Goal: Information Seeking & Learning: Learn about a topic

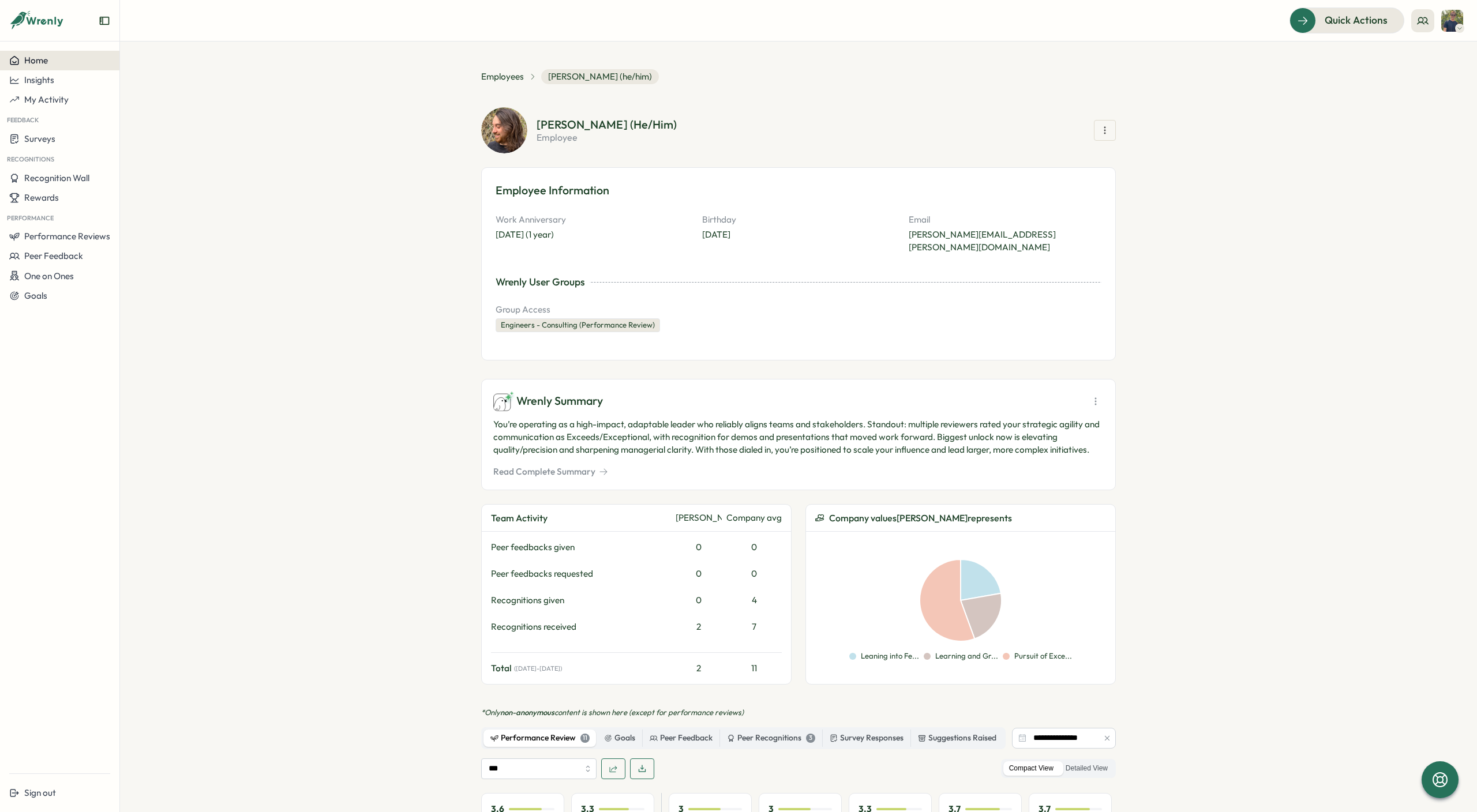
click at [26, 61] on span "Home" at bounding box center [36, 60] width 24 height 11
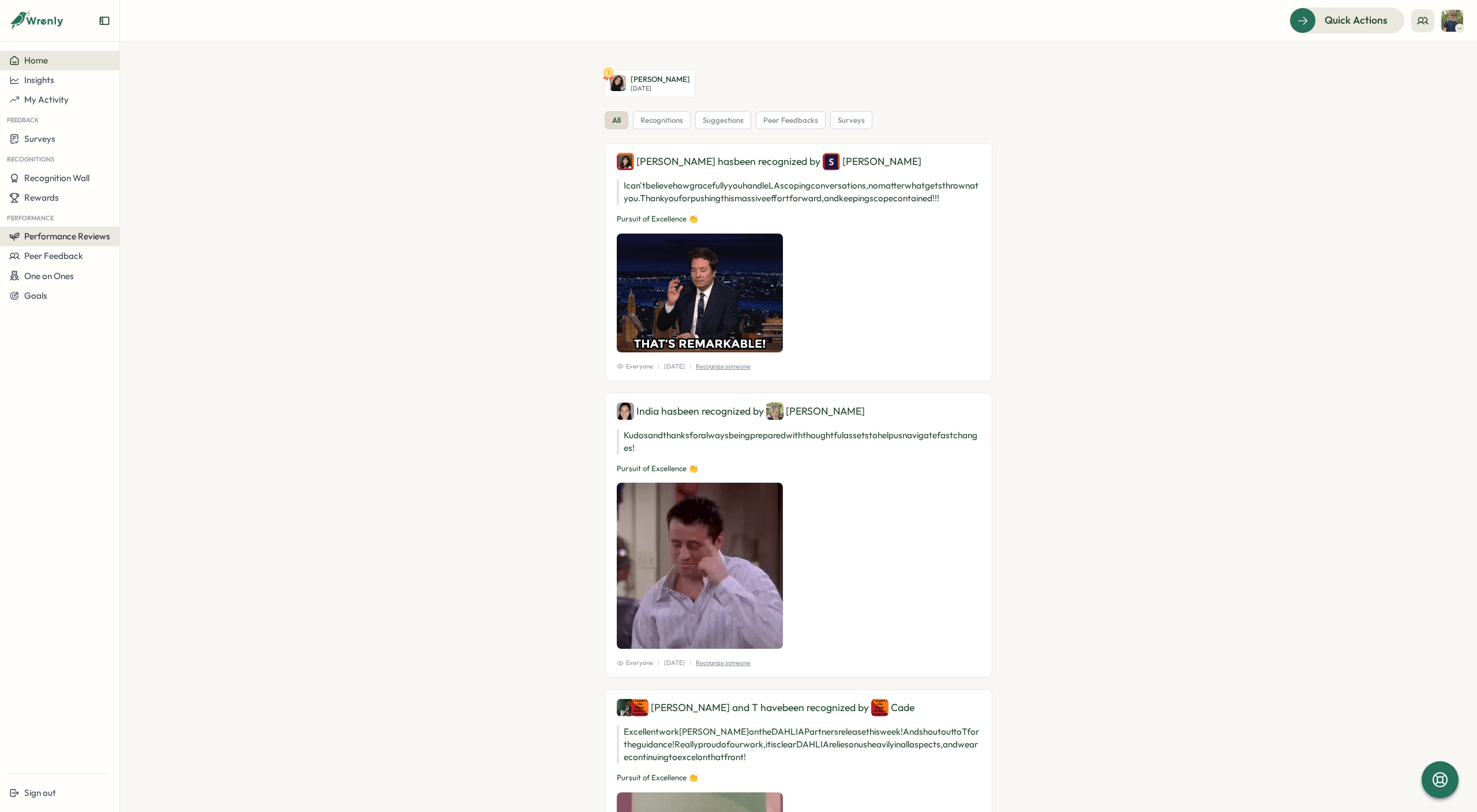
click at [69, 234] on span "Performance Reviews" at bounding box center [67, 236] width 86 height 11
click at [136, 226] on div "Reviews" at bounding box center [138, 225] width 33 height 13
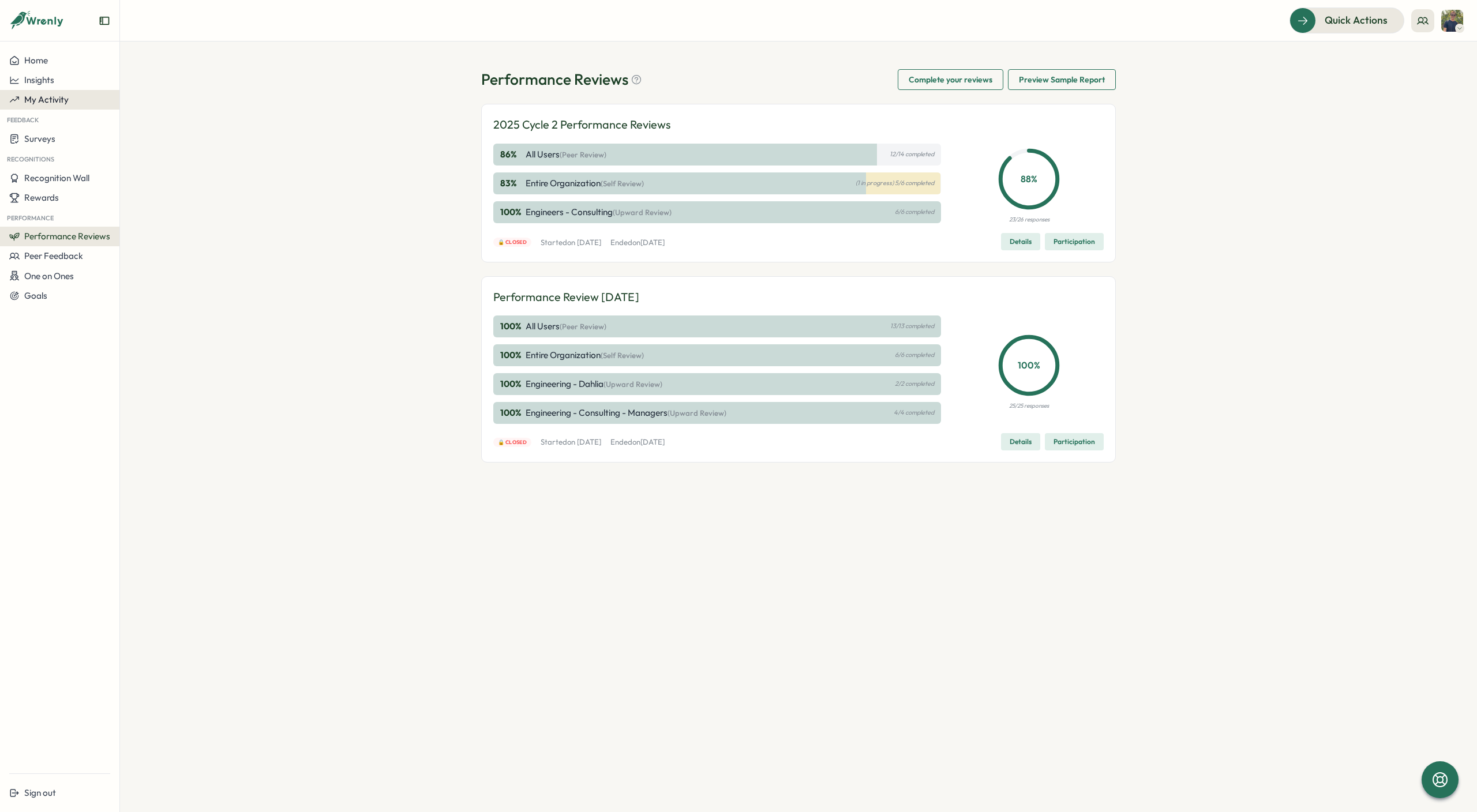
click at [30, 99] on span "My Activity" at bounding box center [46, 99] width 45 height 11
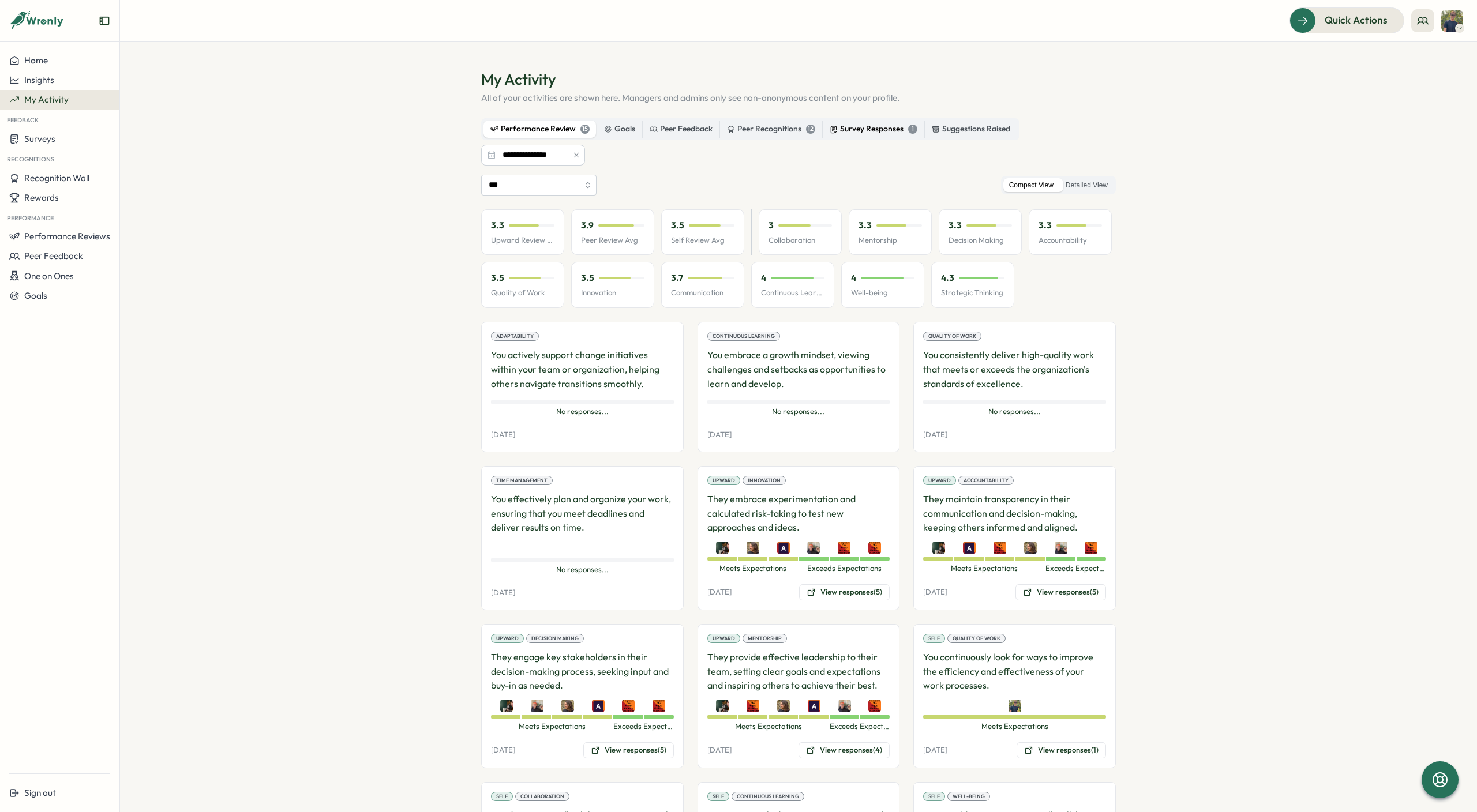
click at [884, 126] on div "Survey Responses 1" at bounding box center [874, 129] width 88 height 13
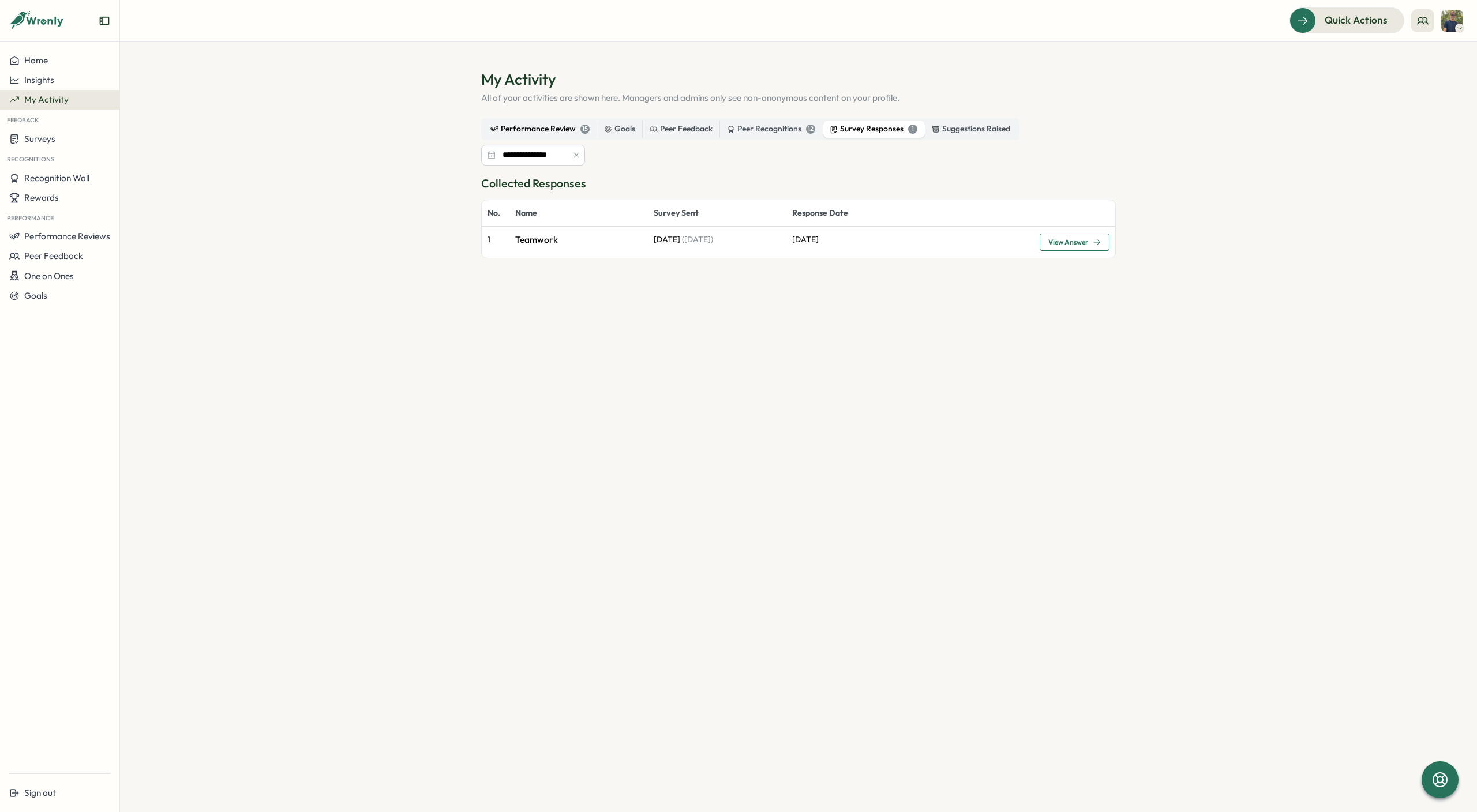
click at [522, 134] on div "Performance Review 15" at bounding box center [540, 129] width 99 height 13
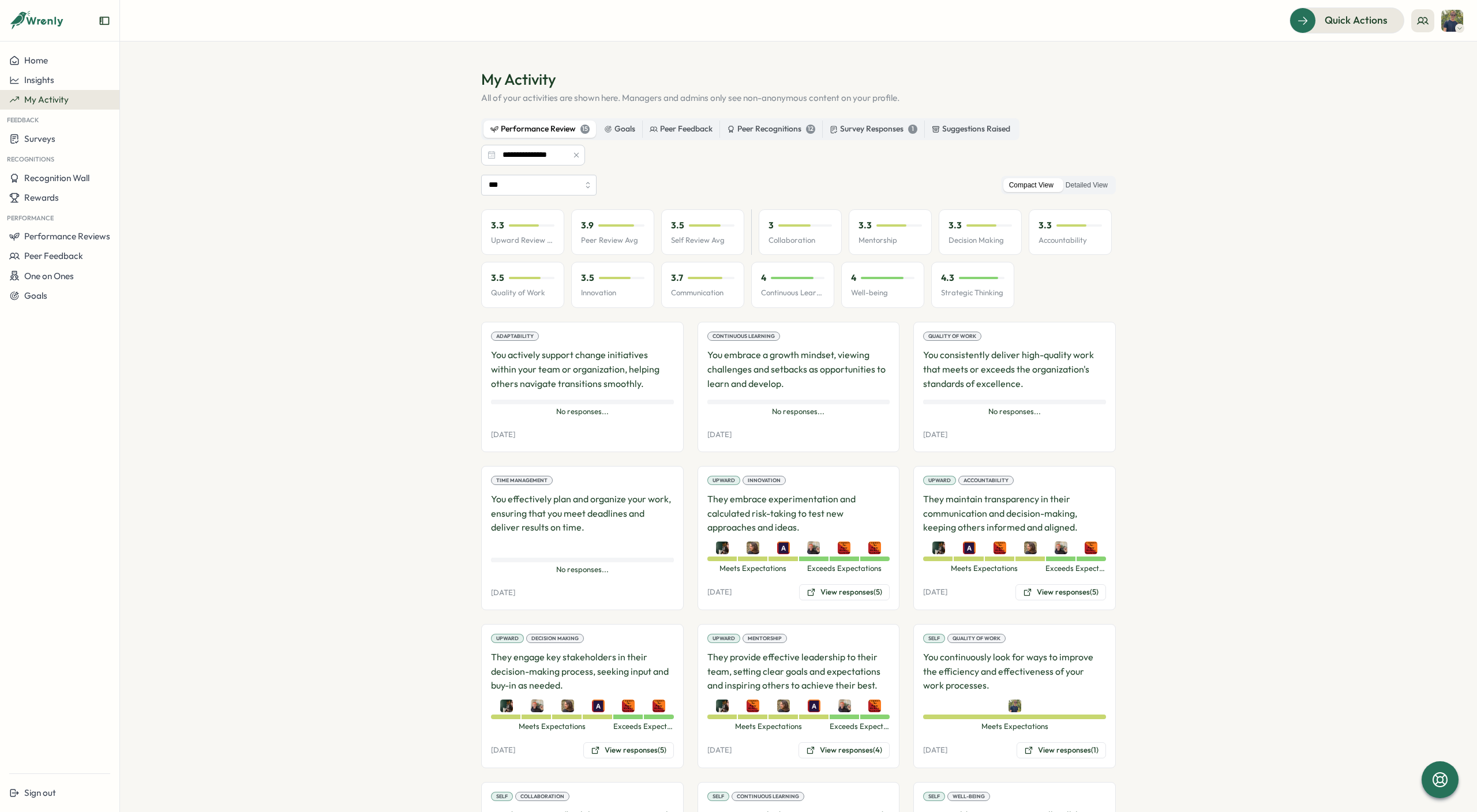
click at [576, 153] on icon "button" at bounding box center [576, 155] width 8 height 8
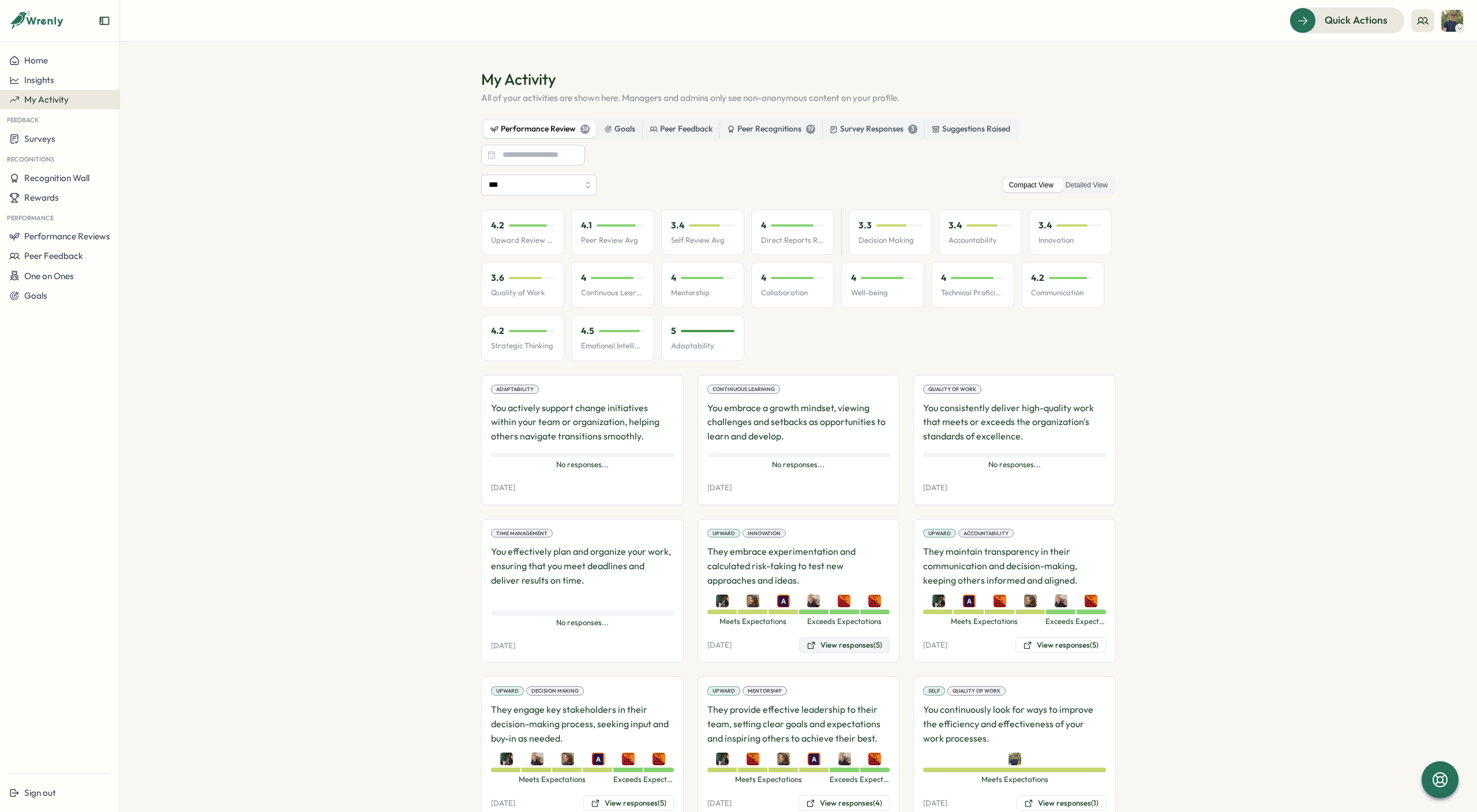
click at [811, 649] on icon at bounding box center [811, 646] width 9 height 9
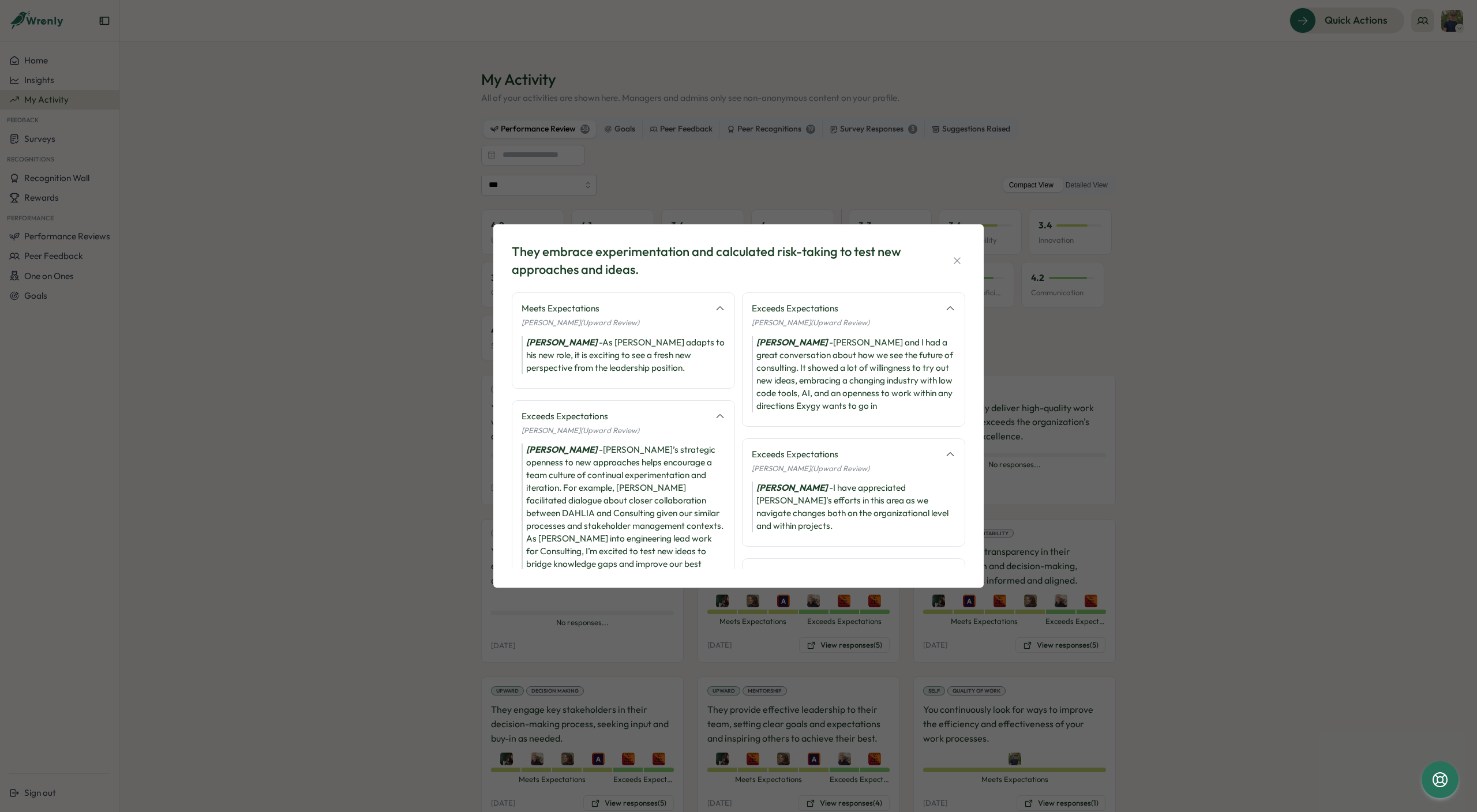
scroll to position [160, 0]
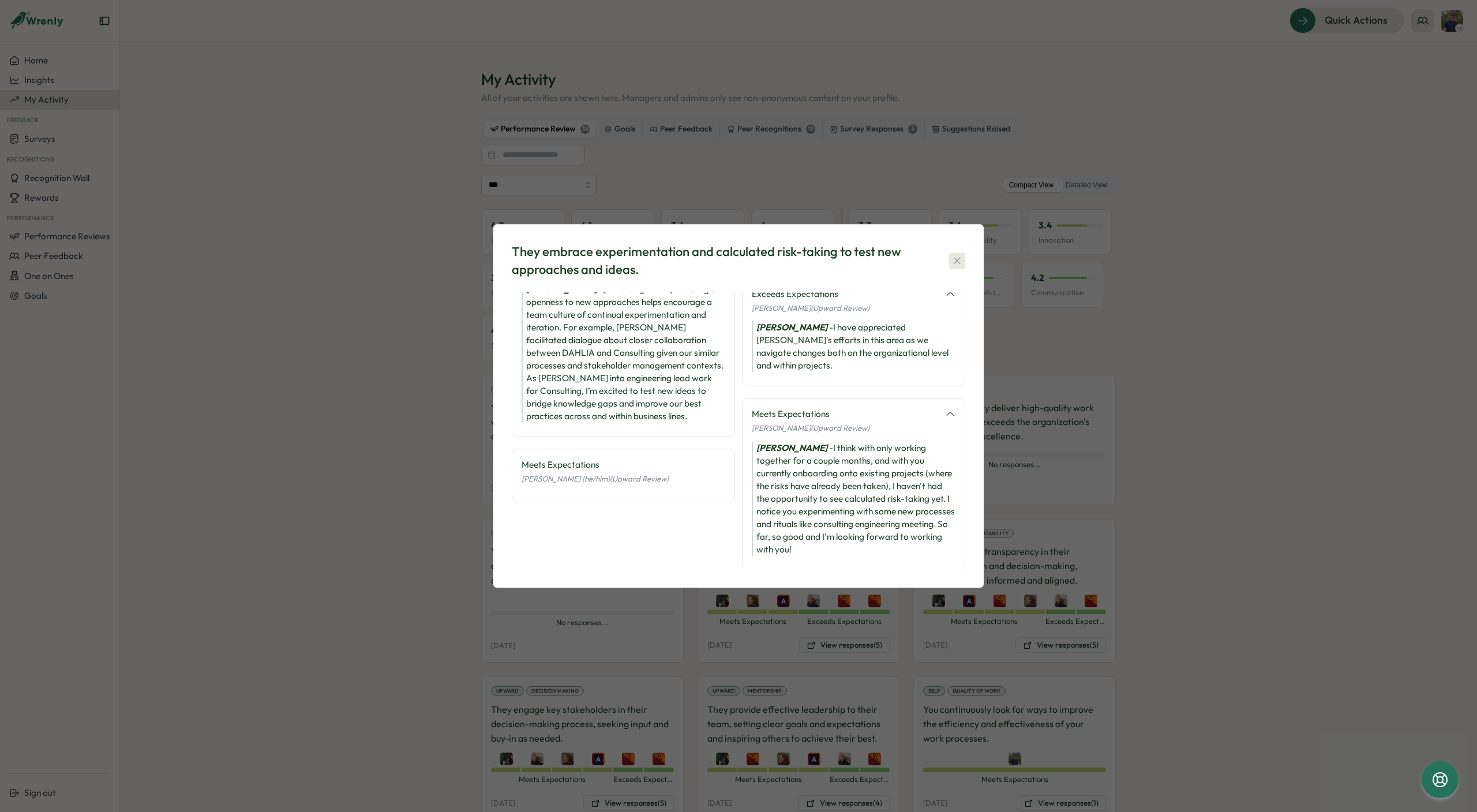
click at [961, 263] on icon "button" at bounding box center [957, 260] width 11 height 11
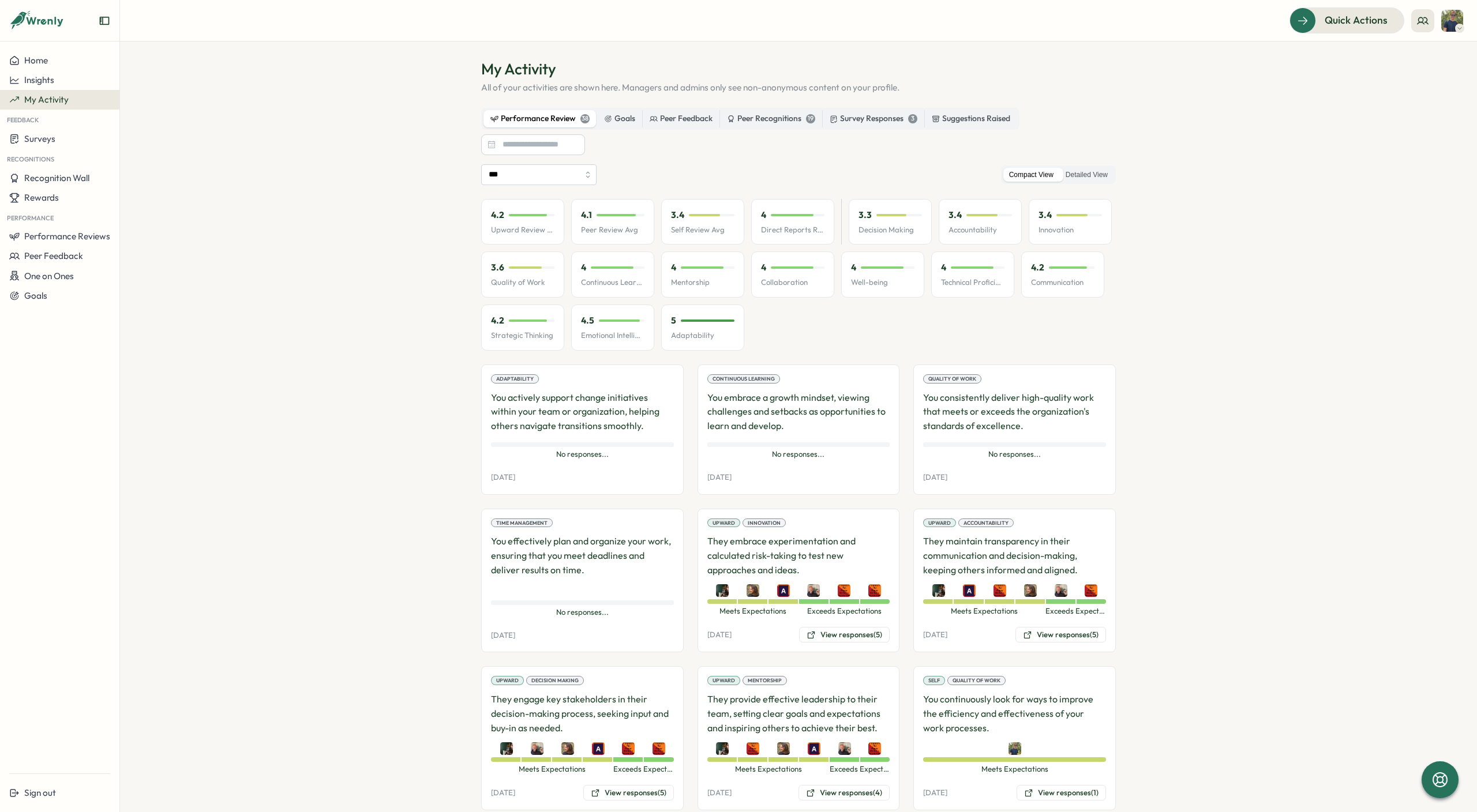
scroll to position [0, 0]
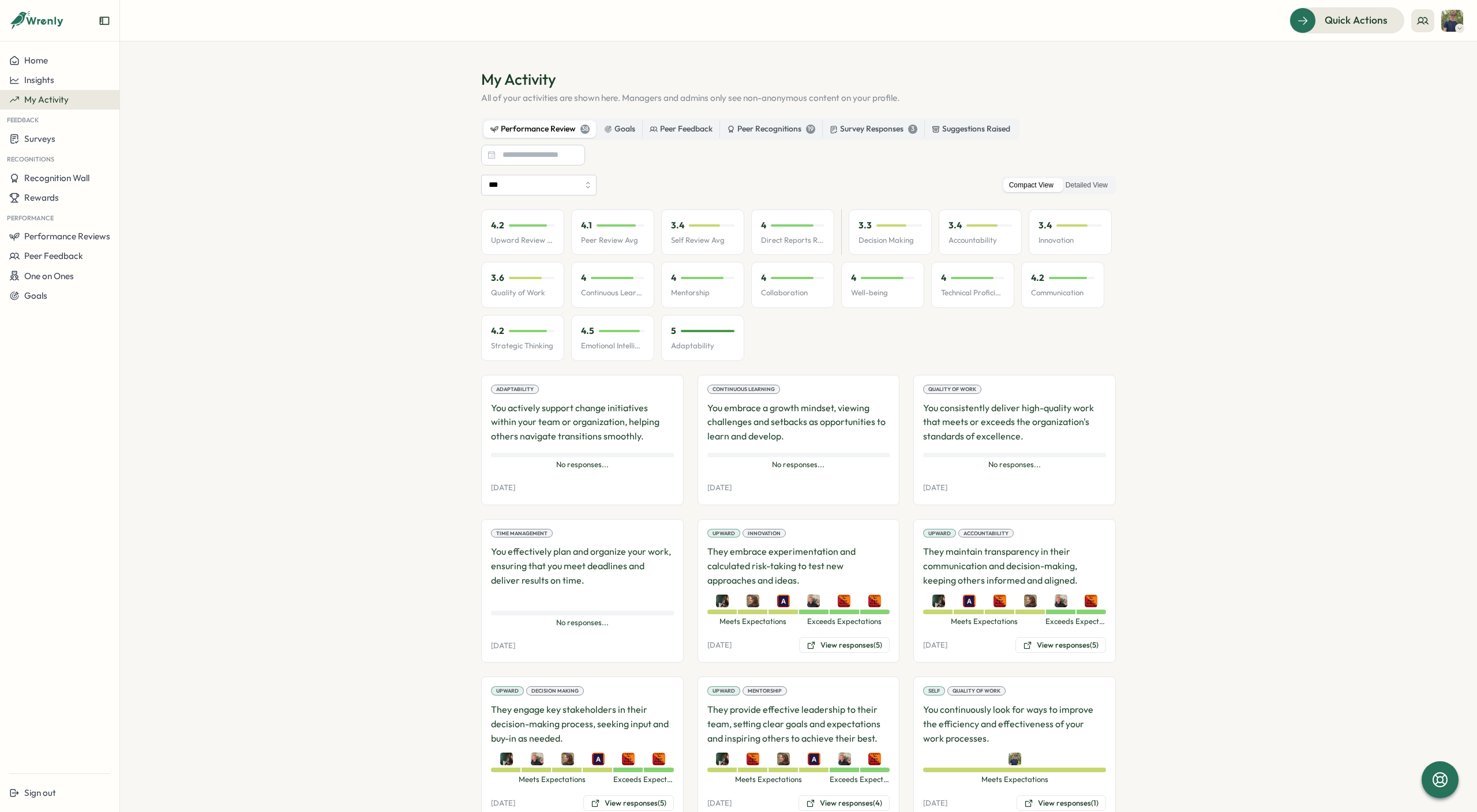
click at [1455, 23] on img at bounding box center [1452, 20] width 22 height 22
click at [1274, 58] on section "My Activity All of your activities are shown here. Managers and admins only see…" at bounding box center [798, 427] width 1357 height 771
click at [1072, 78] on h1 "My Activity" at bounding box center [798, 79] width 635 height 20
click at [44, 61] on span "Home" at bounding box center [36, 60] width 24 height 11
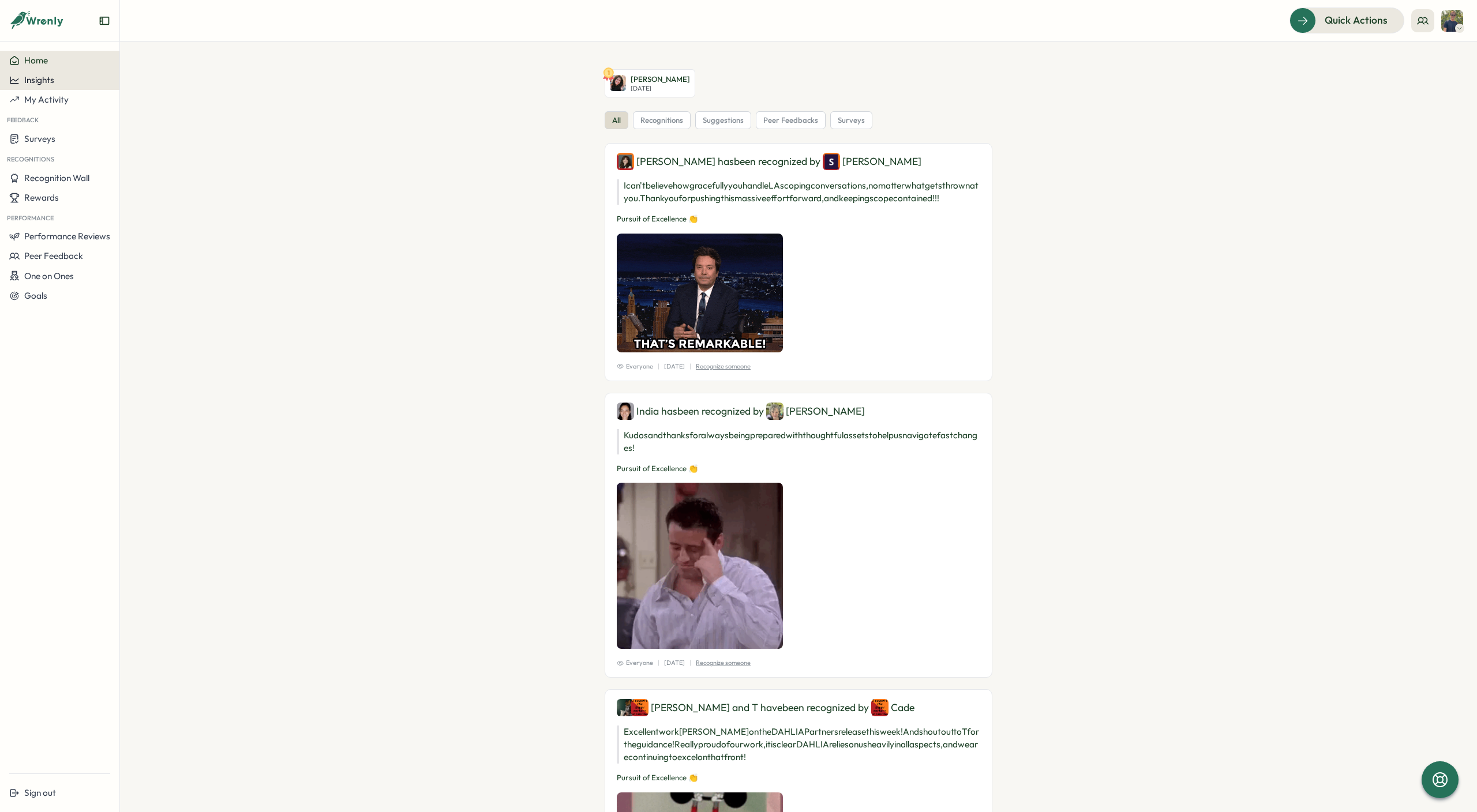
click at [49, 76] on span "Insights" at bounding box center [39, 80] width 30 height 11
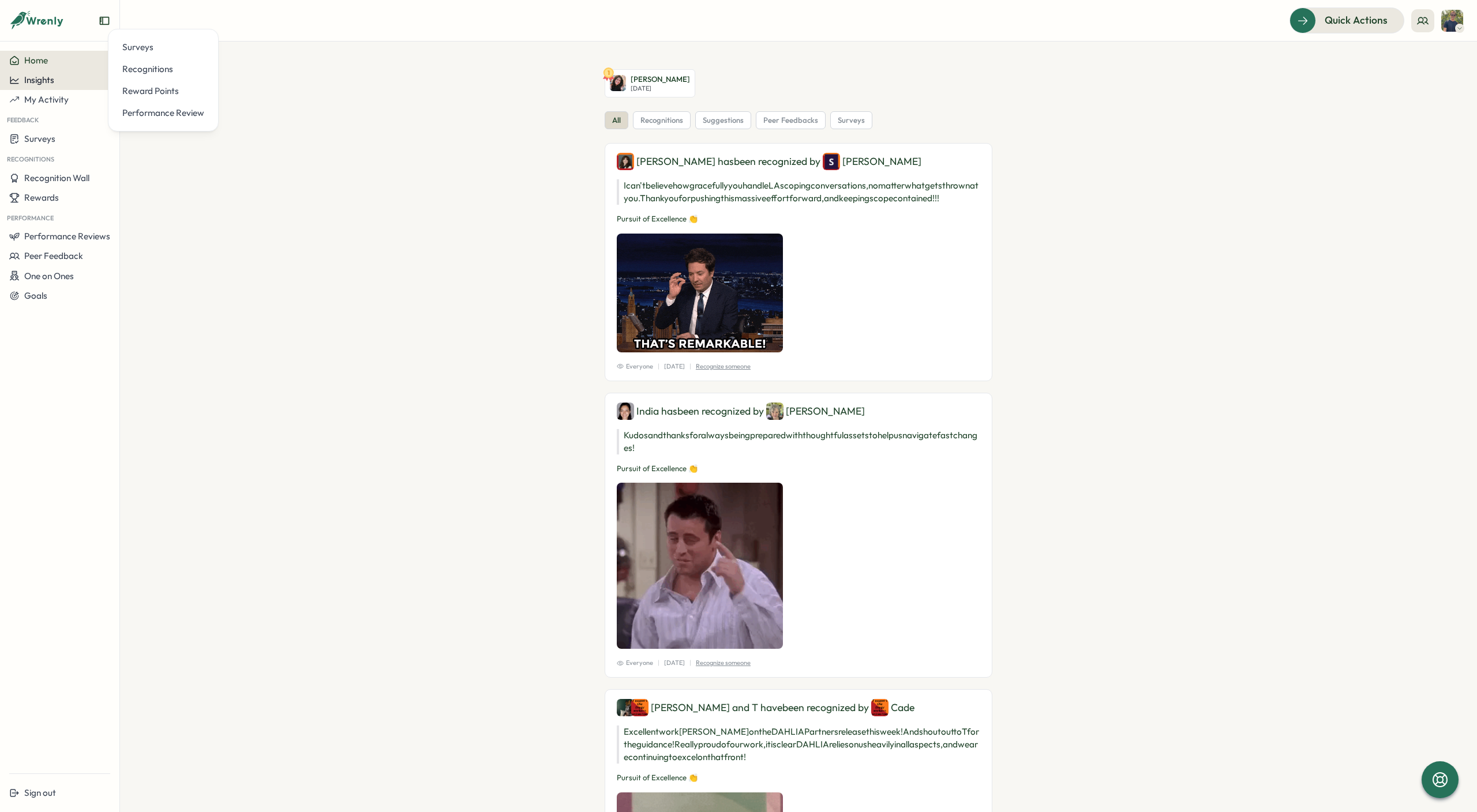
click at [36, 76] on span "Insights" at bounding box center [39, 80] width 30 height 11
click at [37, 83] on span "Insights" at bounding box center [39, 80] width 30 height 11
click at [146, 115] on div "Performance Review" at bounding box center [163, 113] width 82 height 13
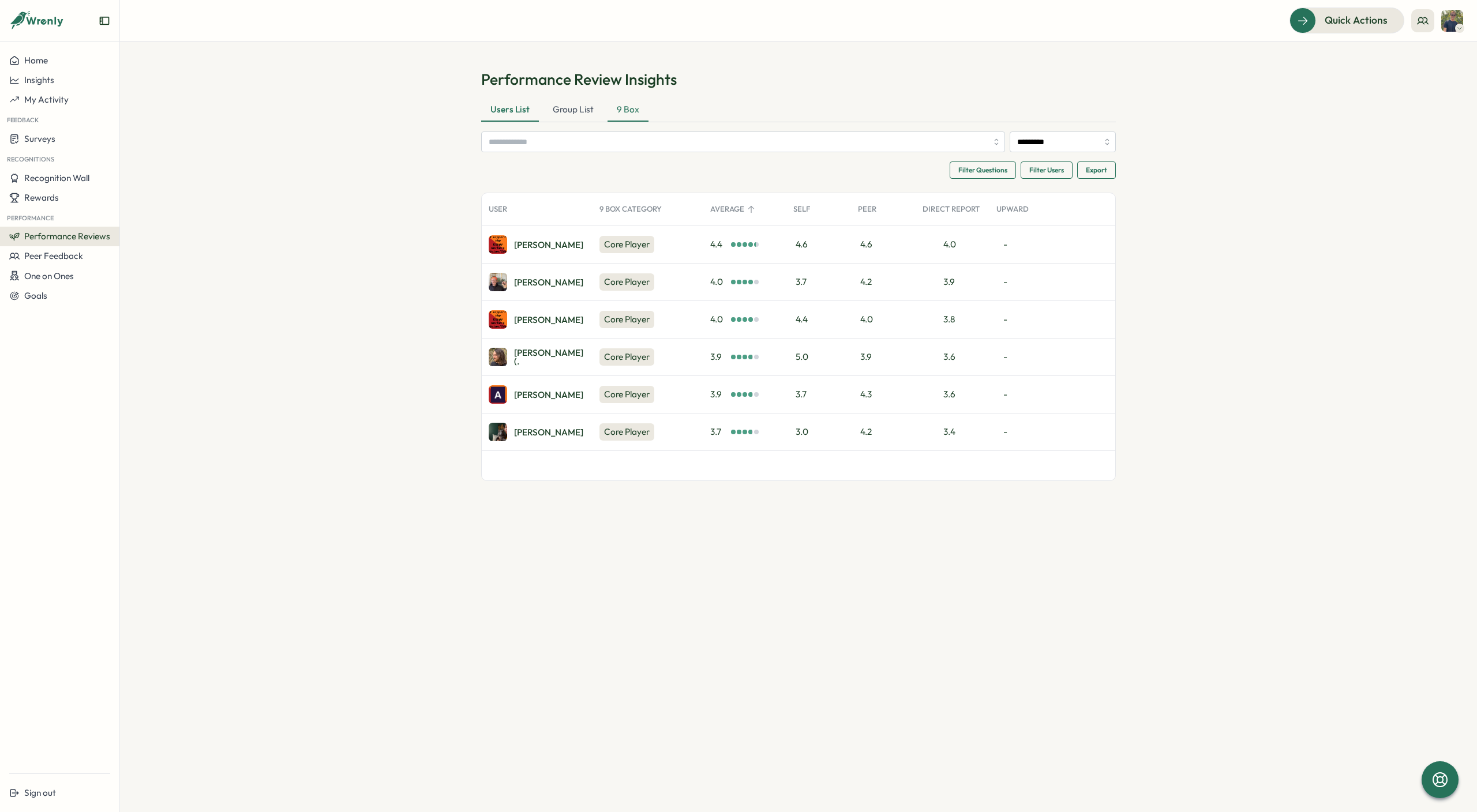
click at [622, 108] on div "9 Box" at bounding box center [628, 110] width 41 height 23
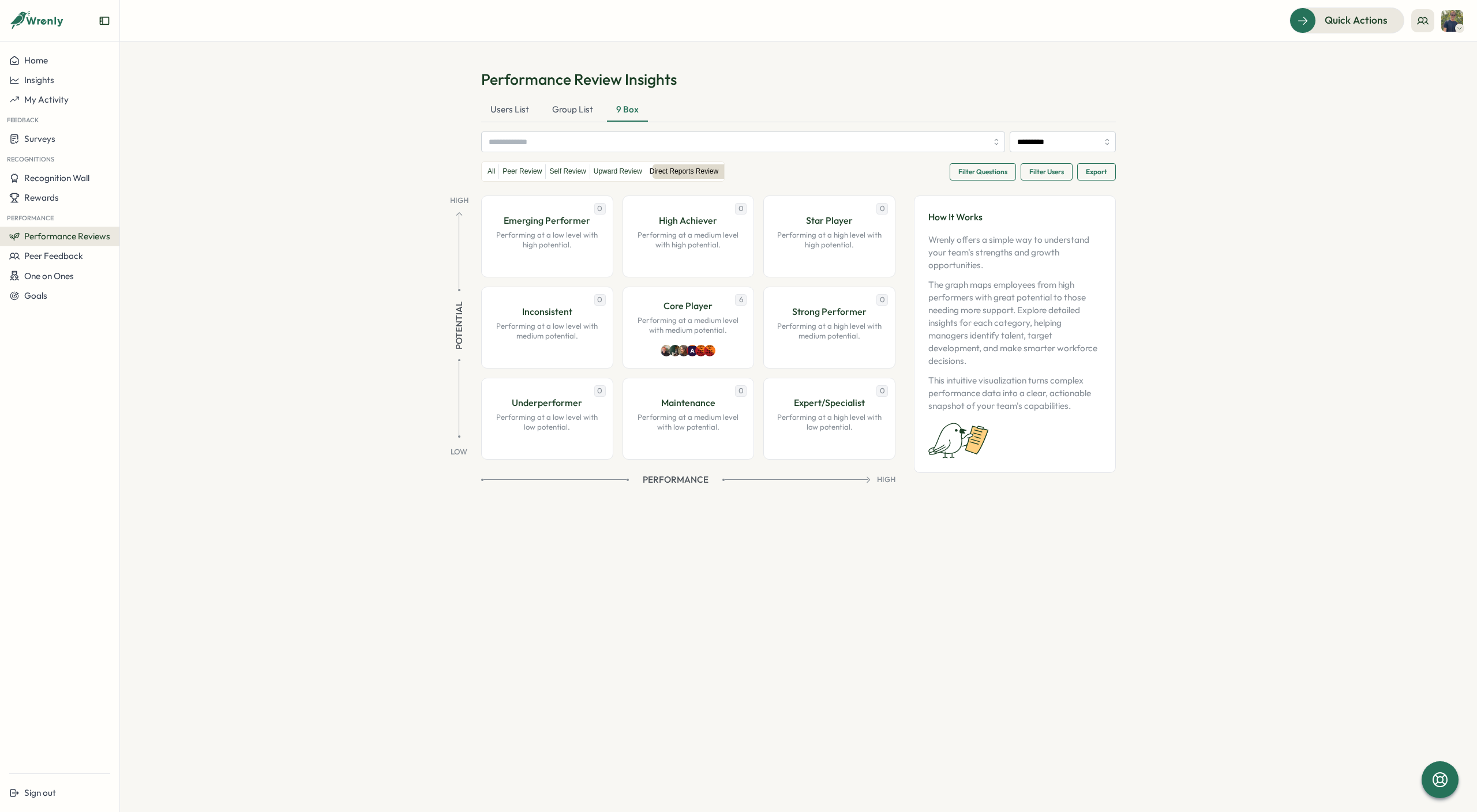
click at [1093, 170] on span "Export" at bounding box center [1097, 172] width 21 height 16
click at [1041, 181] on div "Export All Data" at bounding box center [1033, 181] width 61 height 9
click at [696, 313] on div "Core Player Performing at a medium level with medium potential." at bounding box center [688, 317] width 108 height 37
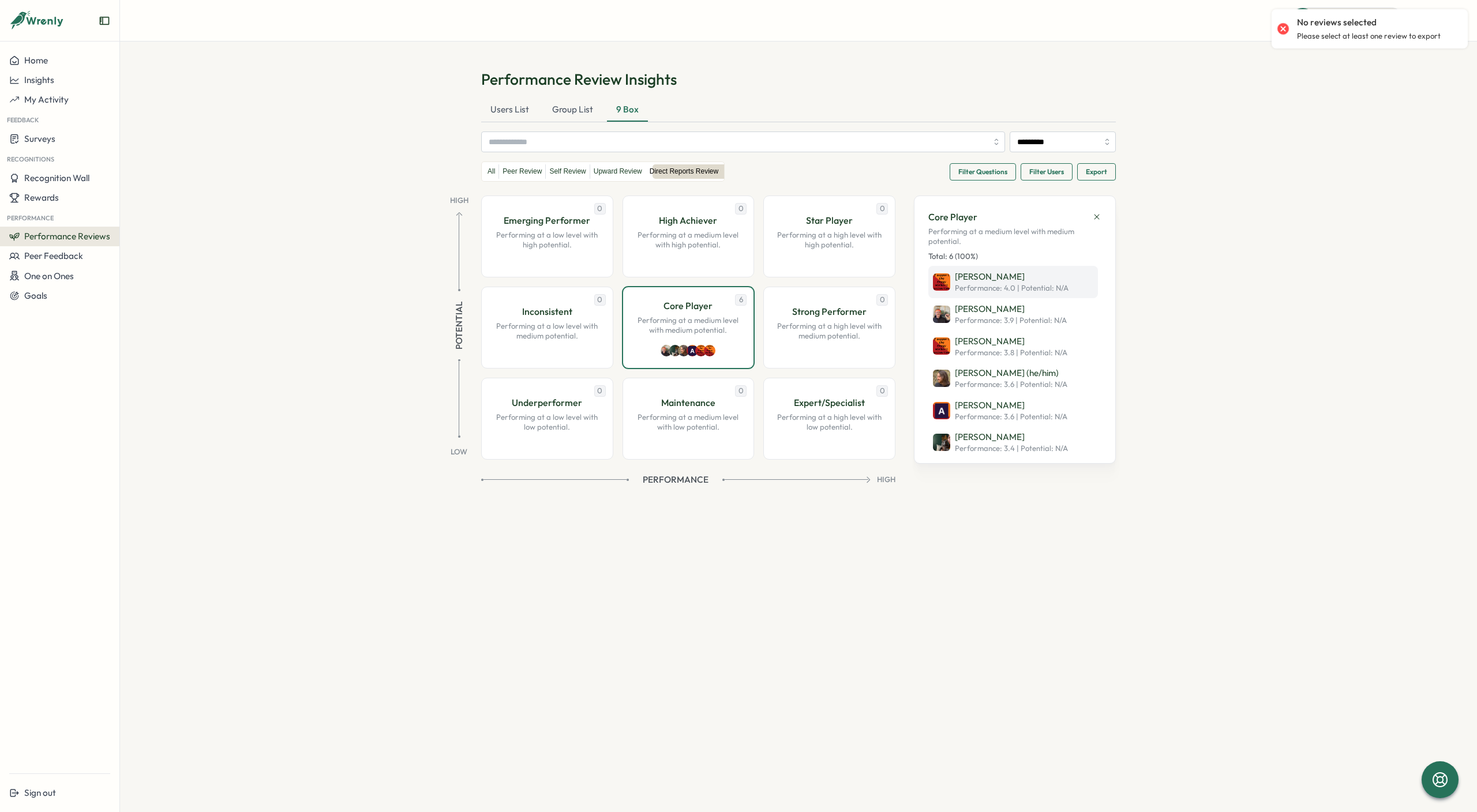
click at [1024, 283] on span "Performance: 4.0 | Potential : N/A" at bounding box center [1012, 288] width 114 height 11
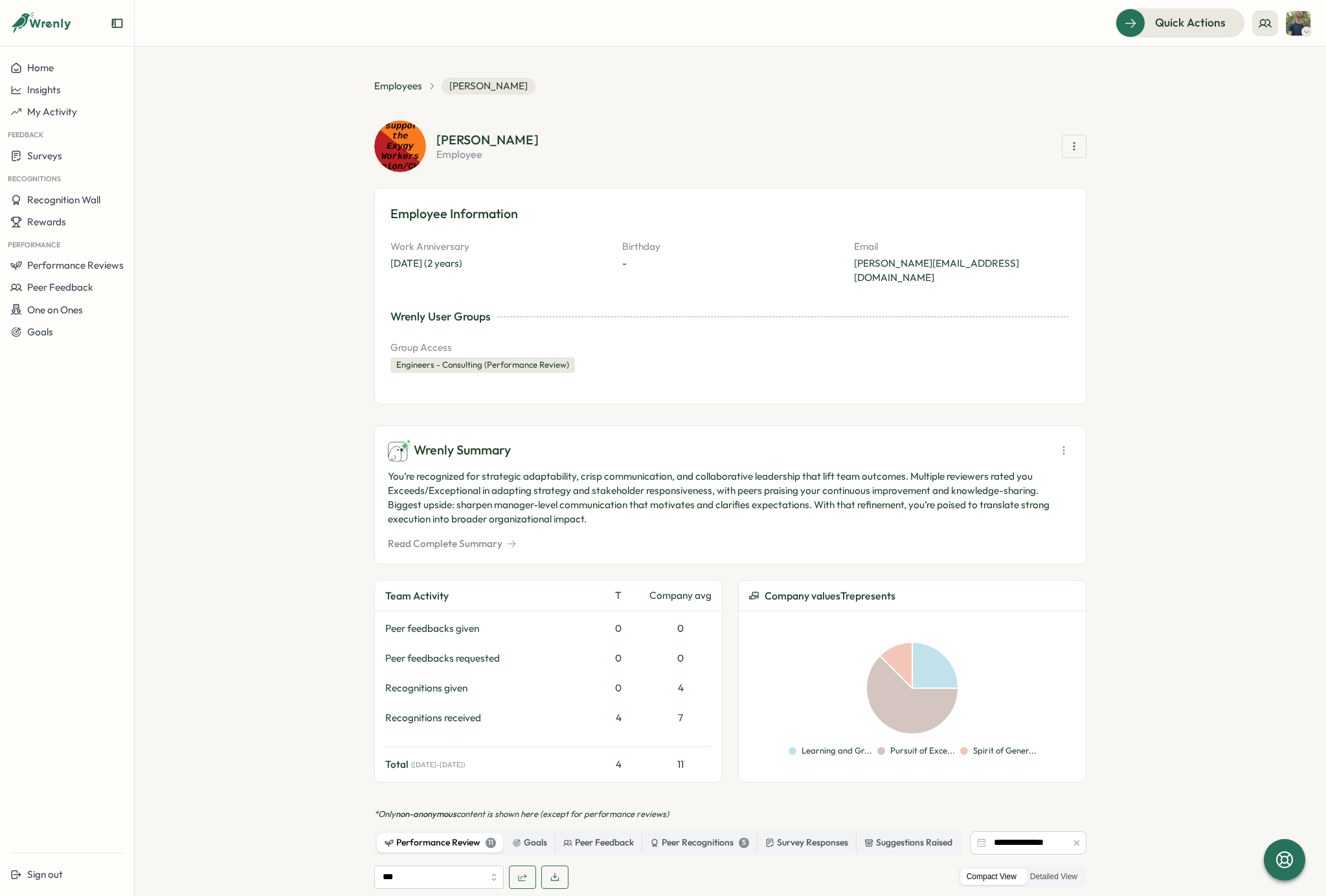
click at [1068, 149] on icon "button" at bounding box center [1074, 146] width 13 height 13
click at [1019, 141] on section "T Liu employee Recognize Give Peer Feedback Create a goal View goals Reward Poi…" at bounding box center [761, 146] width 650 height 26
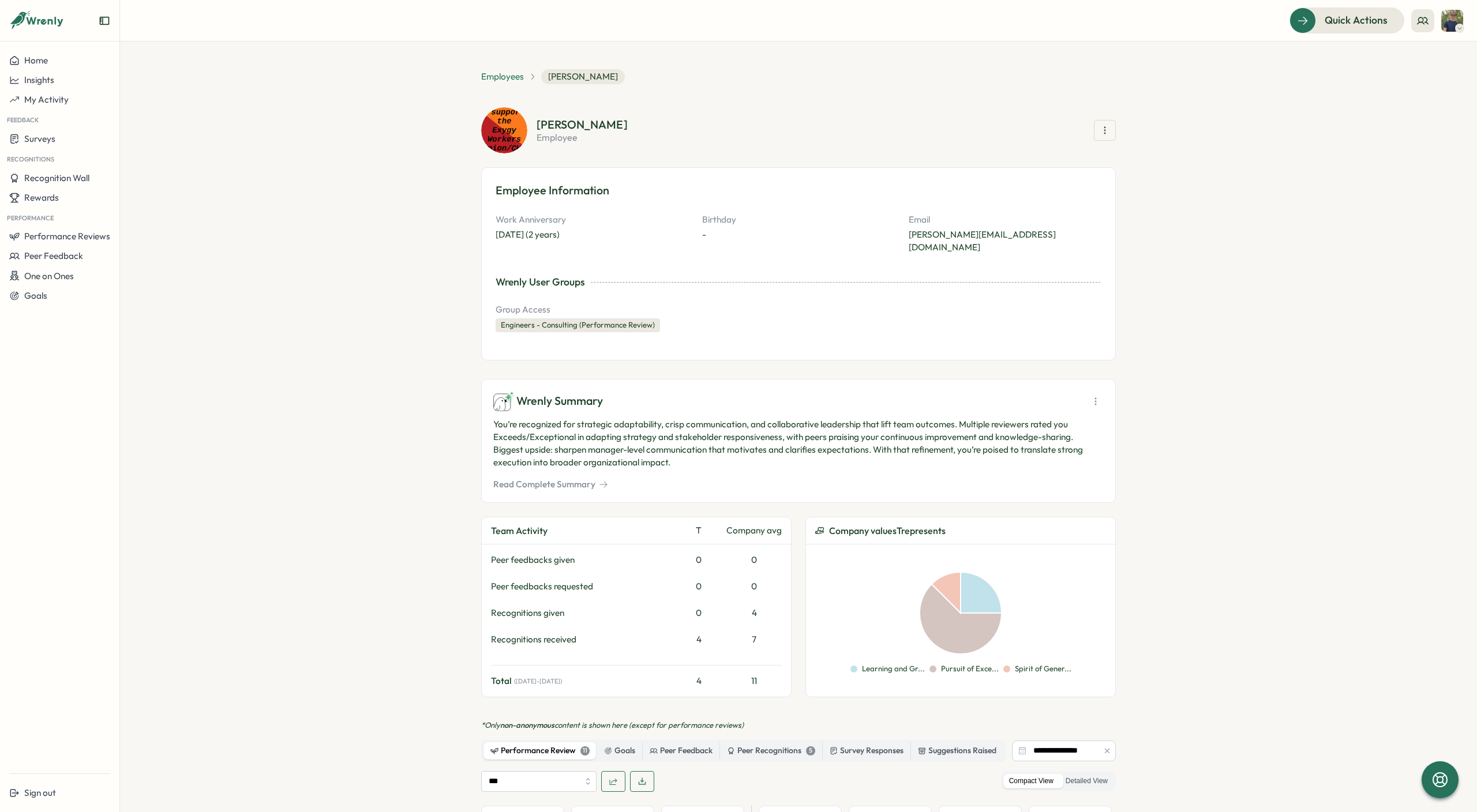
click at [509, 80] on span "Employees" at bounding box center [502, 77] width 43 height 13
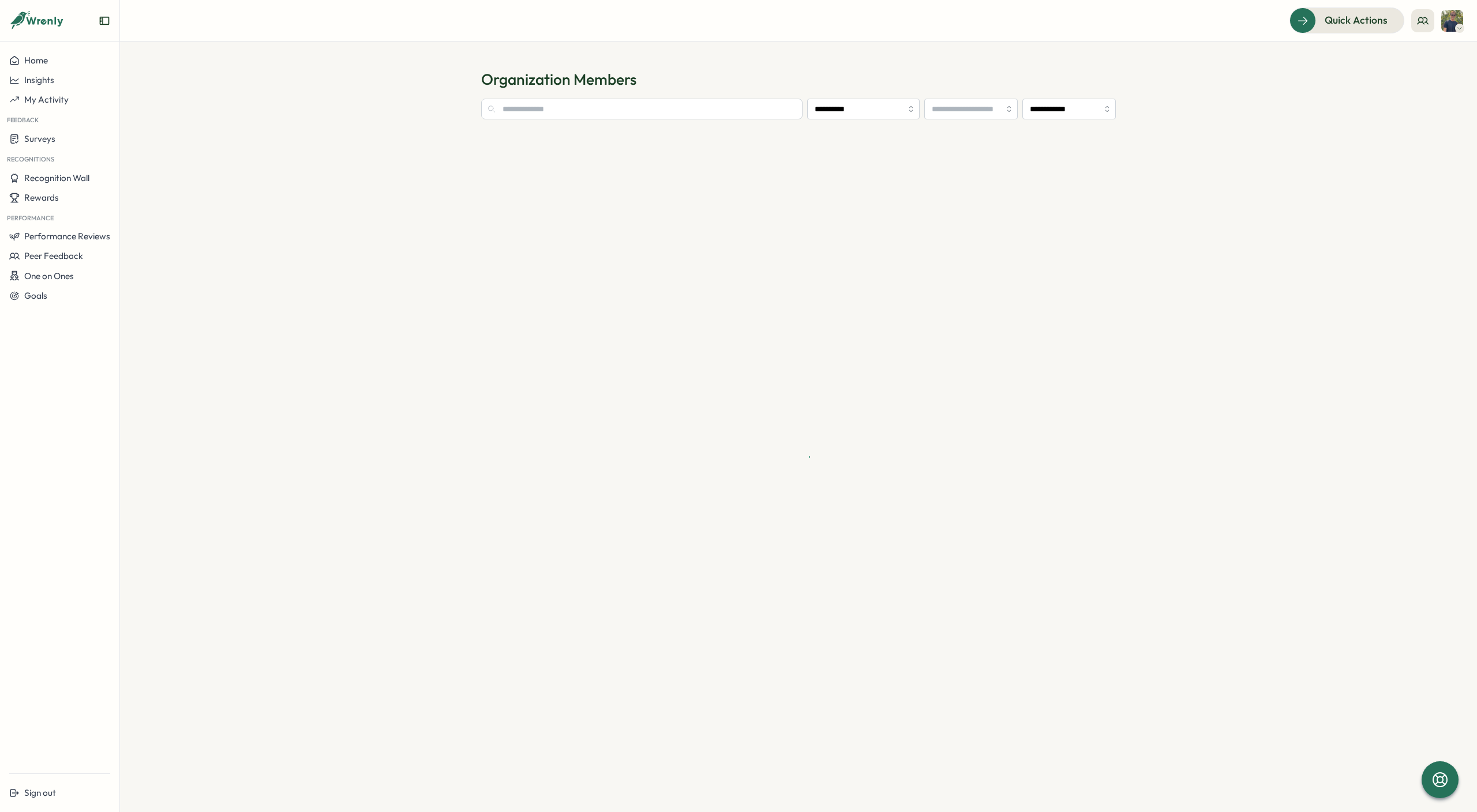
type input "**********"
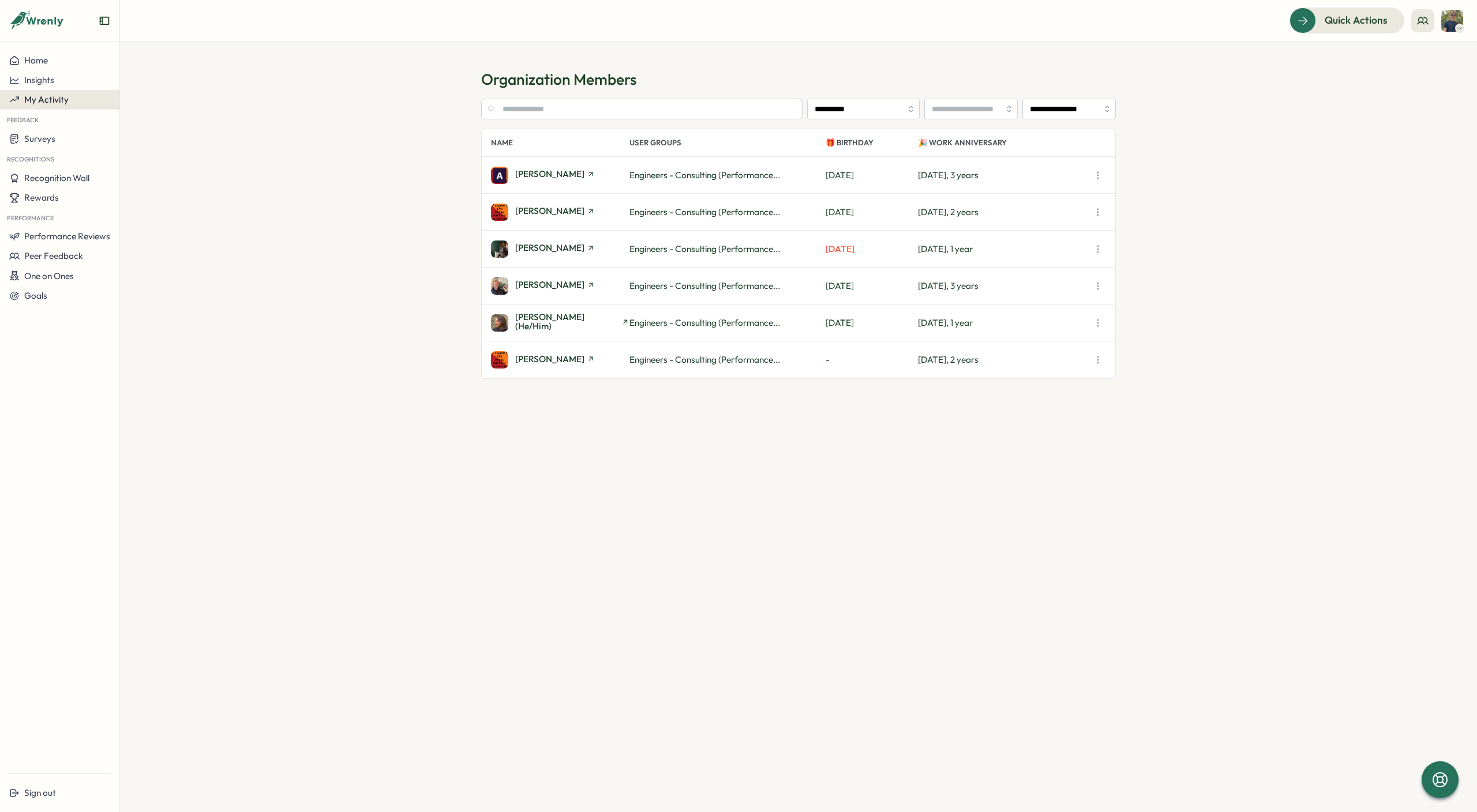
click at [26, 95] on span "My Activity" at bounding box center [46, 99] width 45 height 11
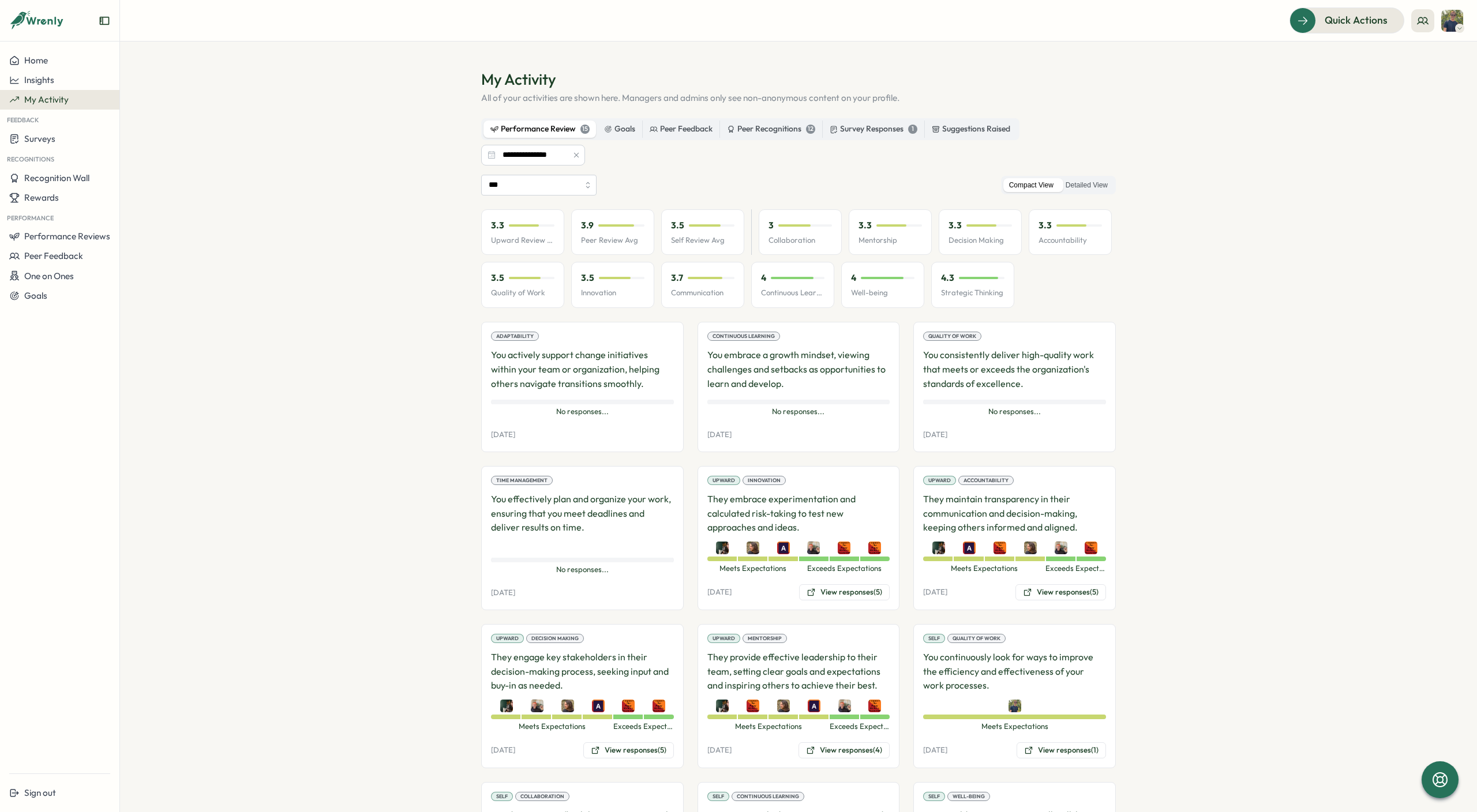
click at [572, 153] on icon "button" at bounding box center [576, 155] width 8 height 8
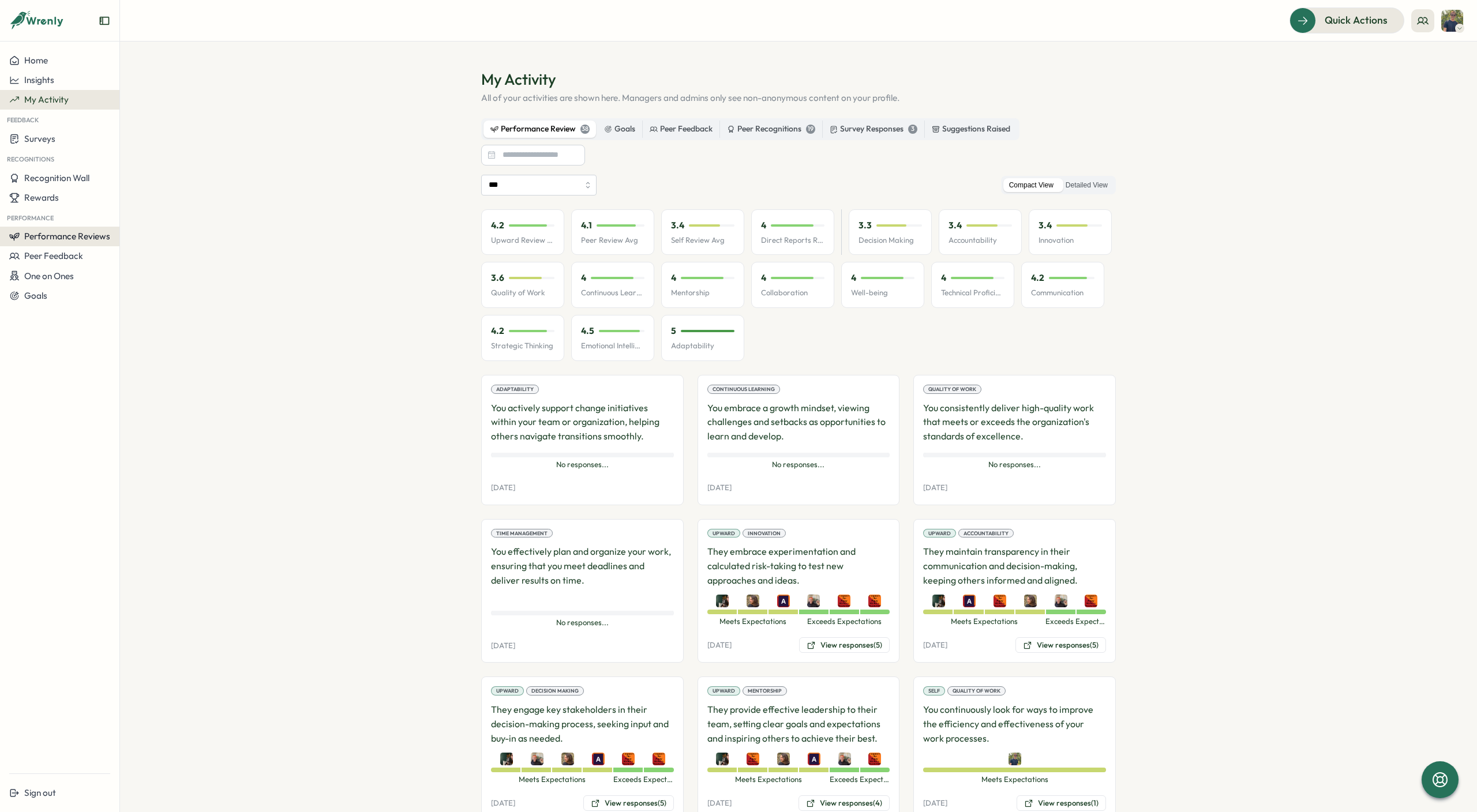
click at [70, 237] on span "Performance Reviews" at bounding box center [67, 236] width 86 height 11
click at [143, 239] on div "Insights" at bounding box center [138, 247] width 42 height 22
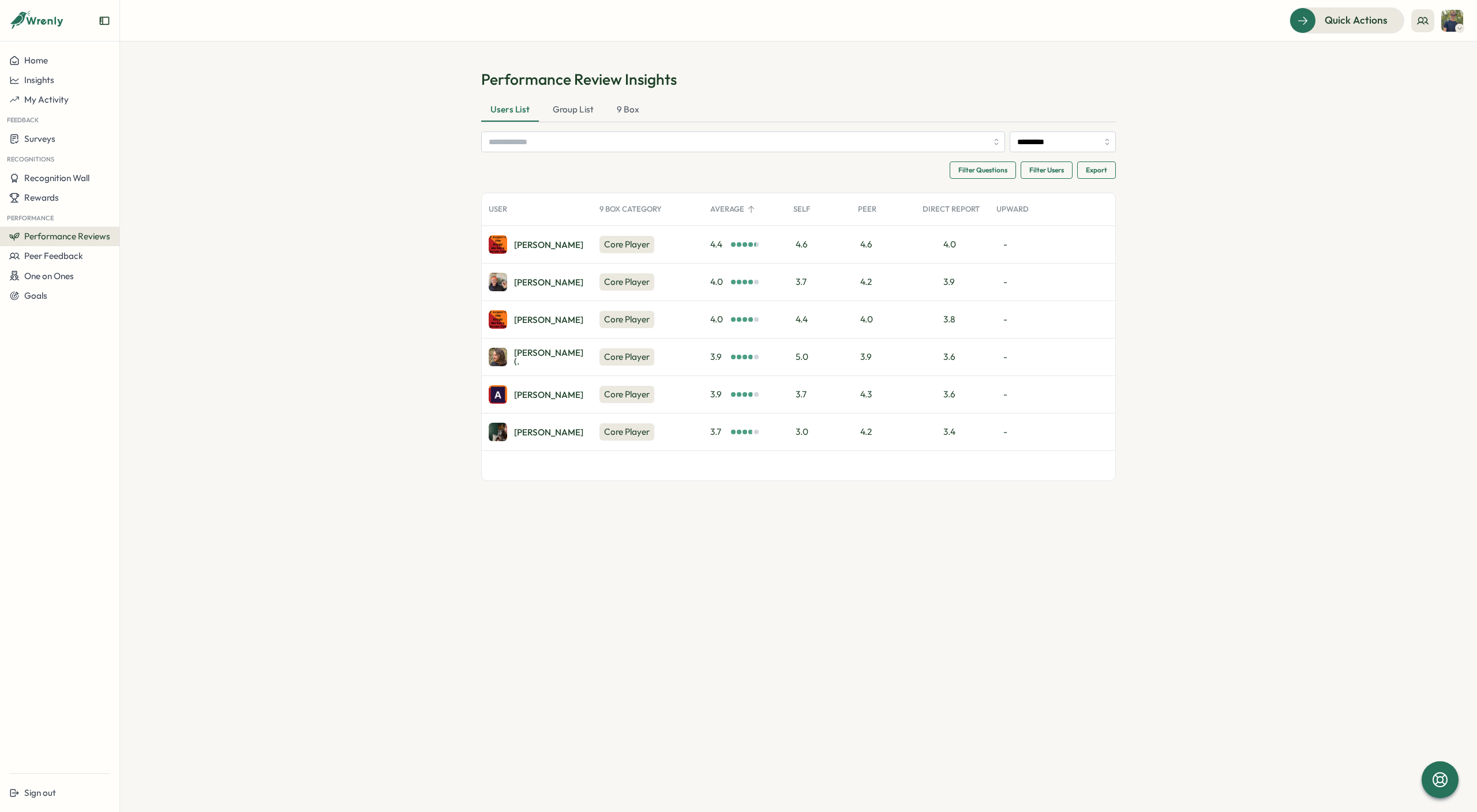
click at [61, 237] on span "Performance Reviews" at bounding box center [67, 236] width 86 height 11
click at [138, 225] on div "Reviews" at bounding box center [138, 225] width 33 height 13
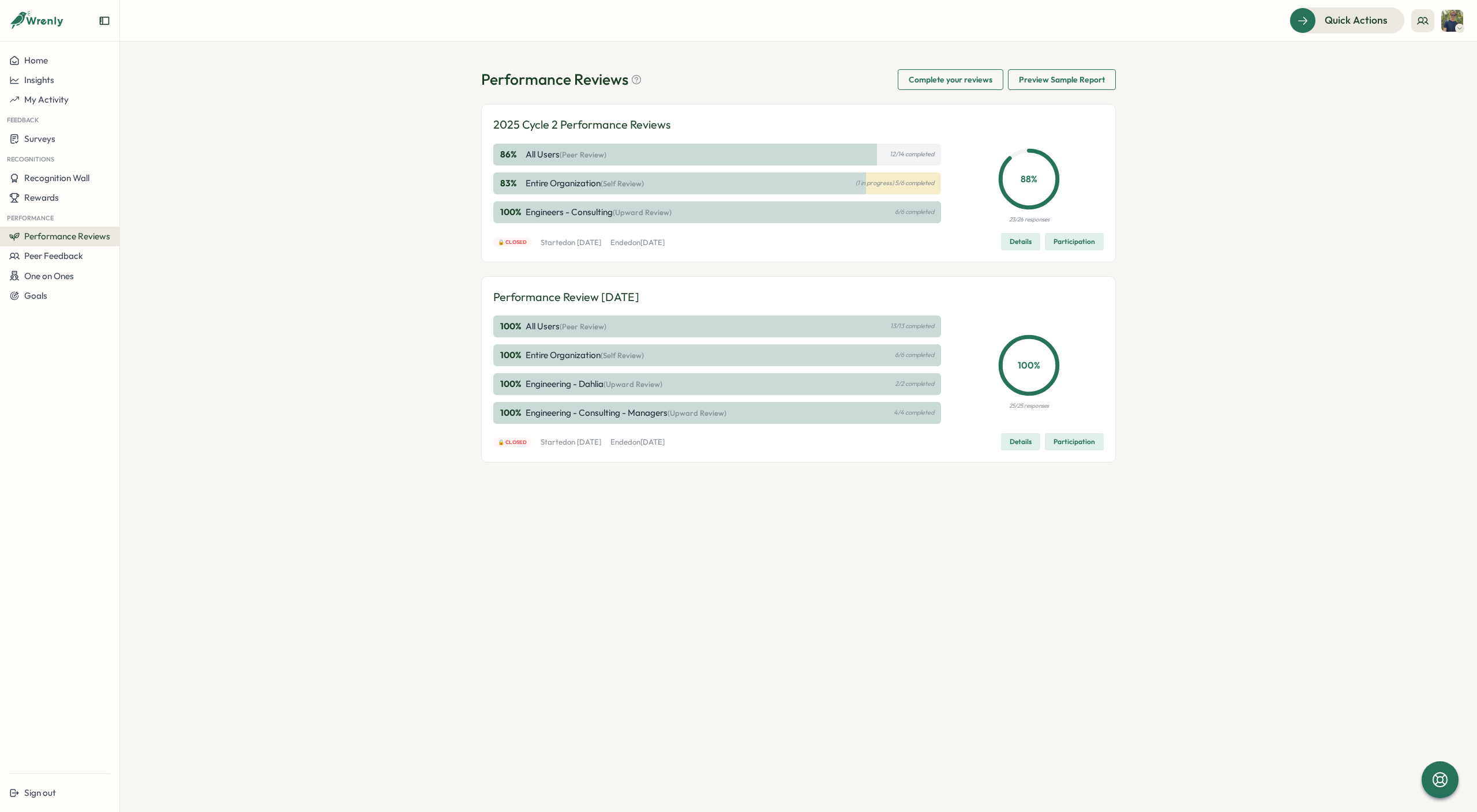
click at [1016, 232] on div "2025 Cycle 2 Performance Reviews 86 % All users (Peer Review) 12/14 completed 8…" at bounding box center [798, 183] width 610 height 134
click at [1017, 247] on span "Details" at bounding box center [1020, 241] width 22 height 16
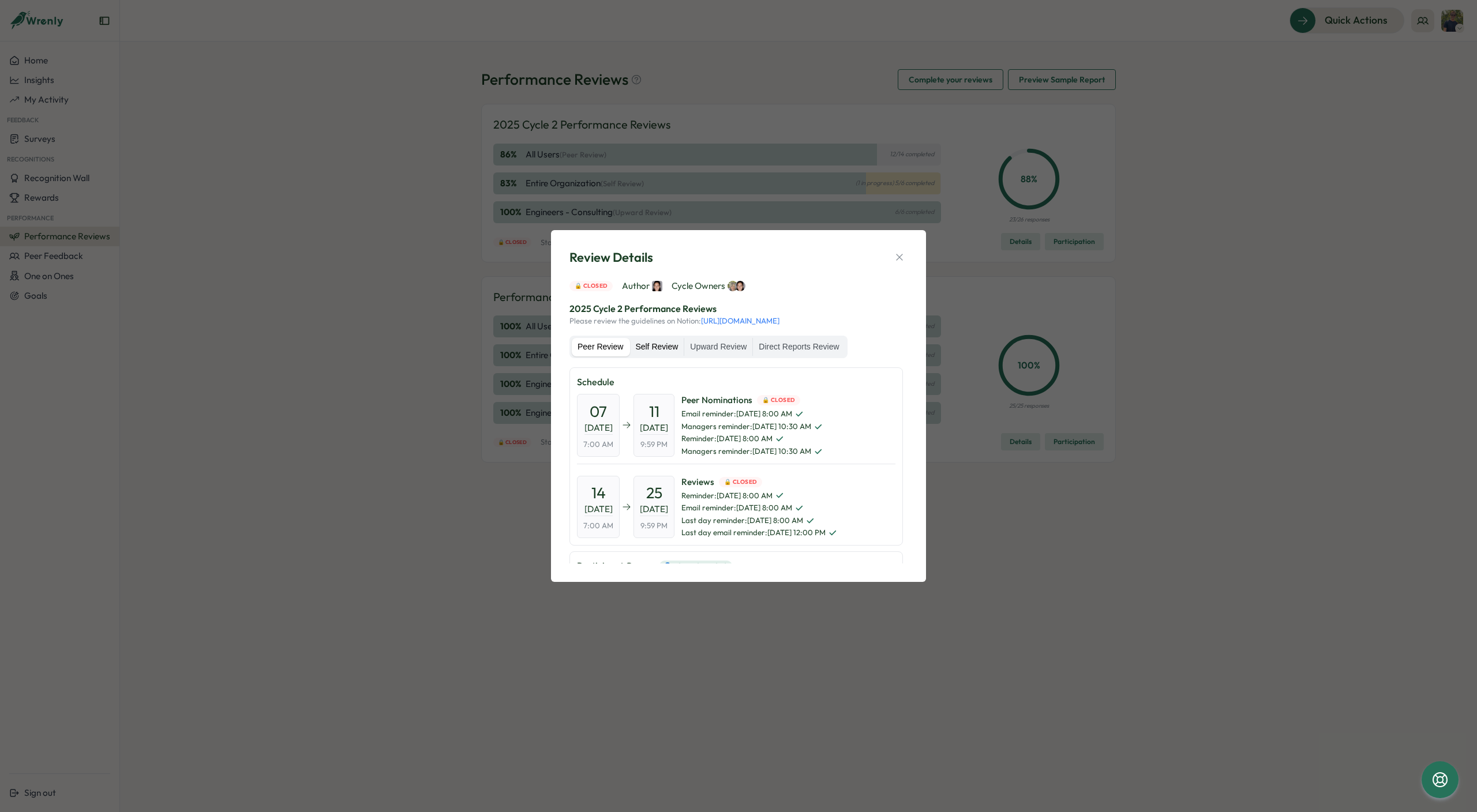
click at [663, 352] on label "Self Review" at bounding box center [656, 348] width 54 height 18
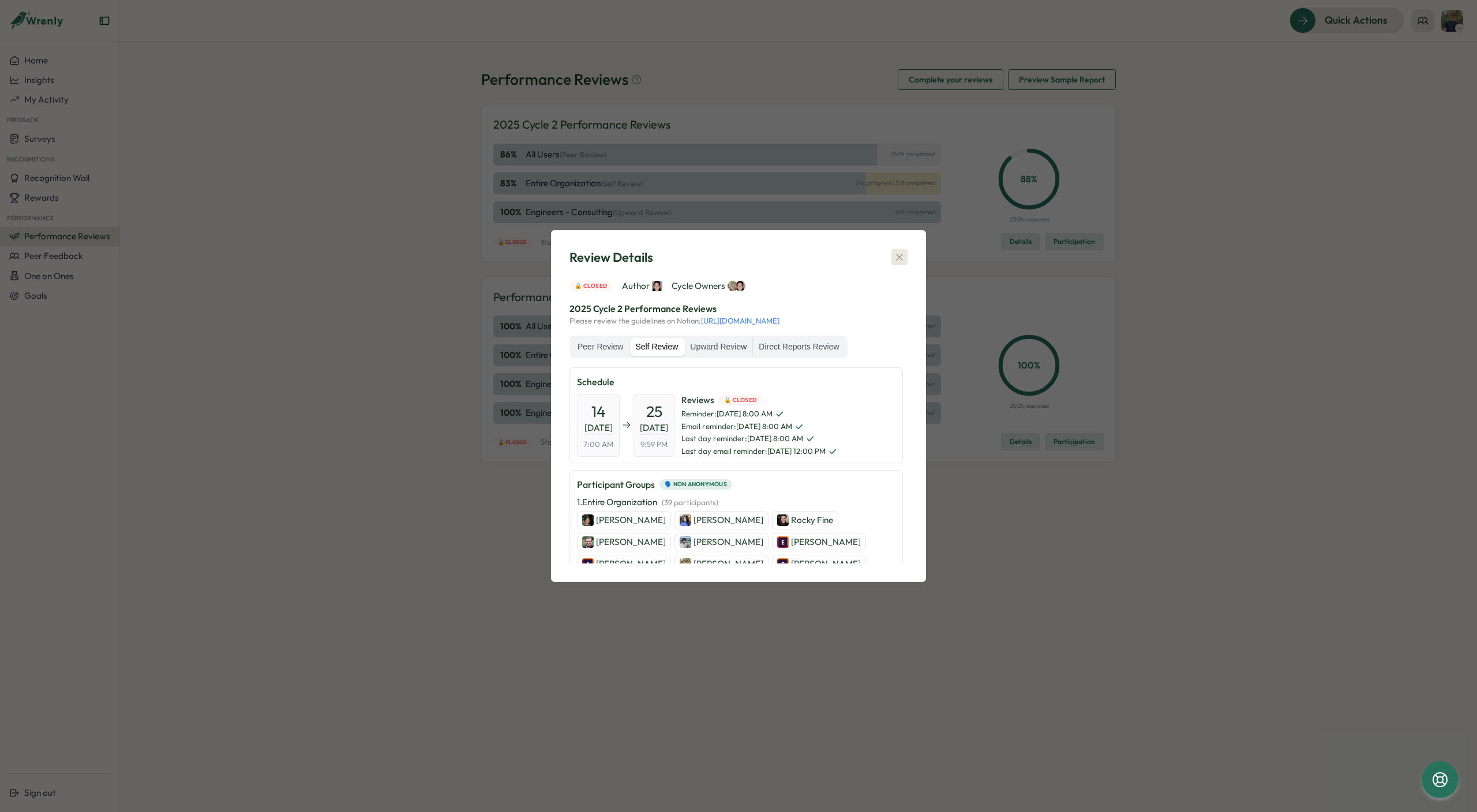
click at [902, 255] on icon "button" at bounding box center [899, 257] width 11 height 11
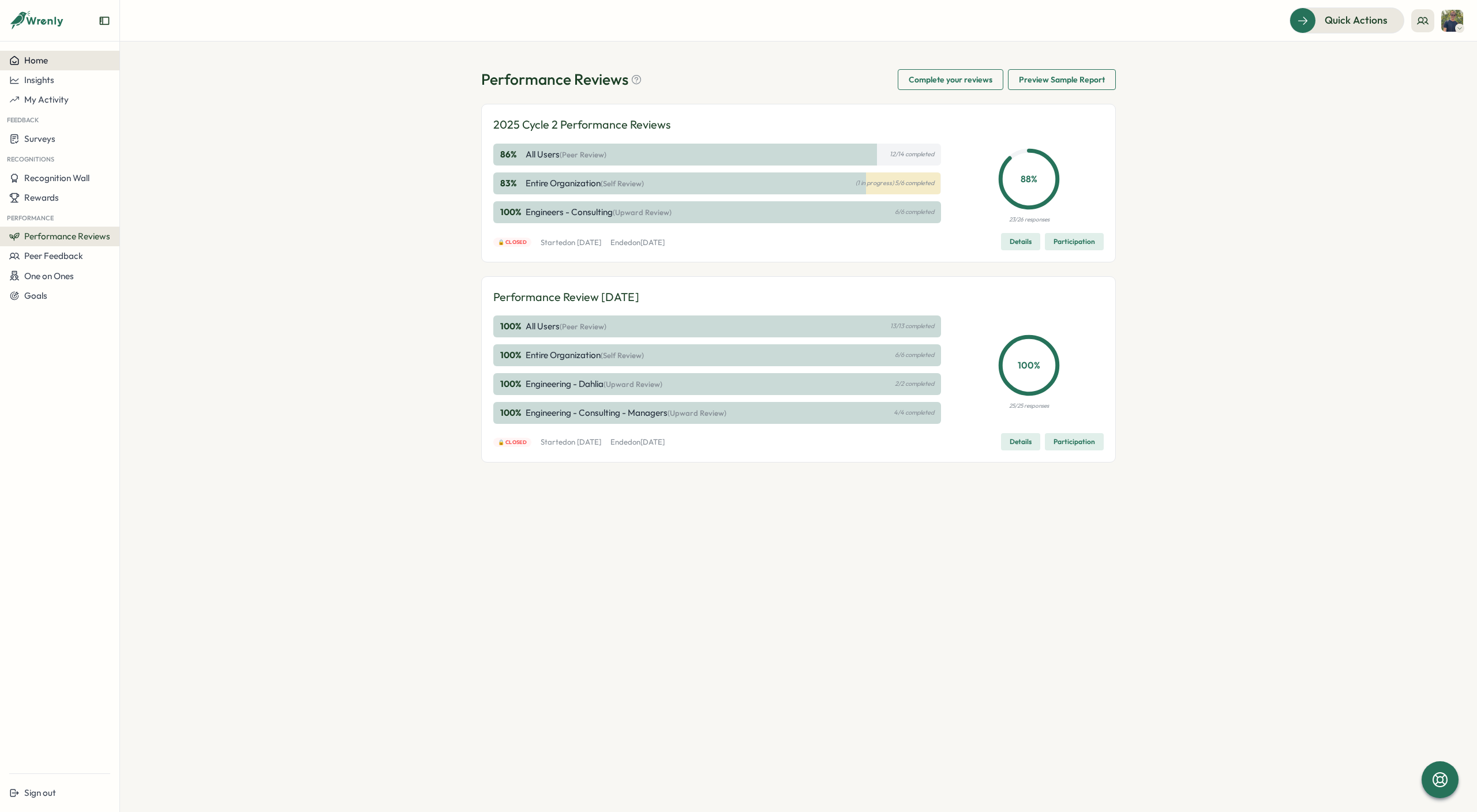
click at [57, 61] on div "Home" at bounding box center [59, 61] width 101 height 11
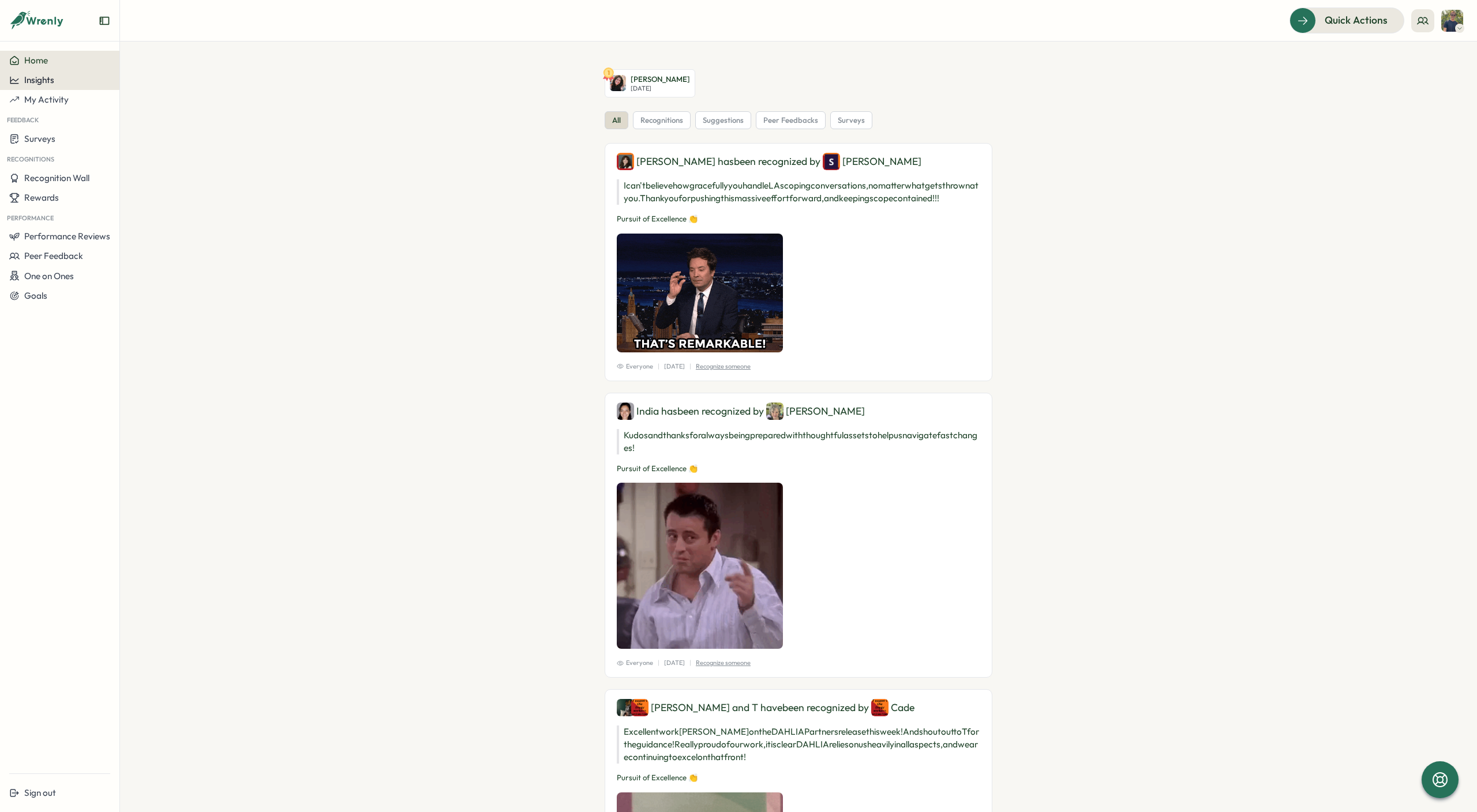
click at [43, 80] on span "Insights" at bounding box center [39, 80] width 30 height 11
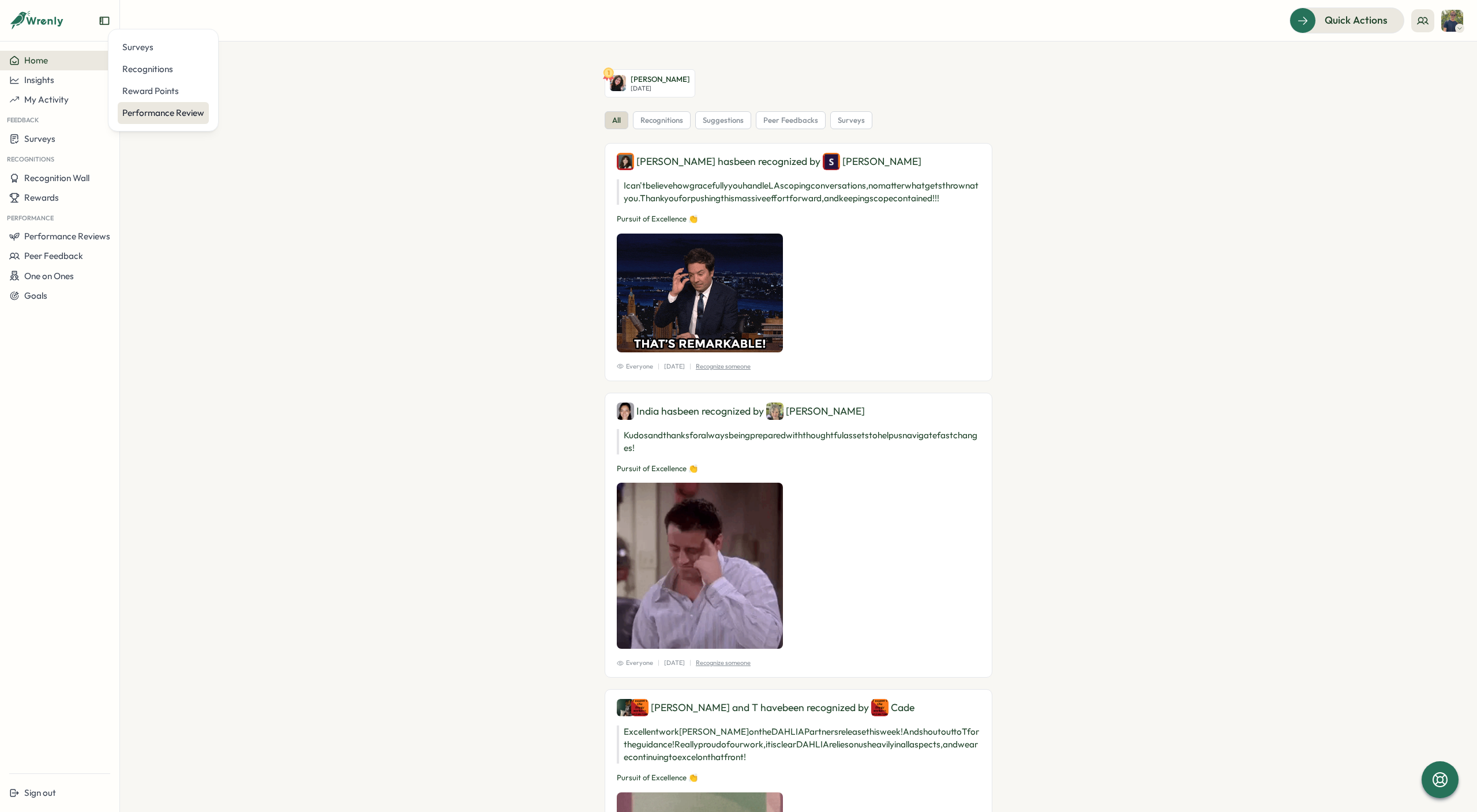
click at [143, 104] on div "Performance Review" at bounding box center [163, 113] width 91 height 22
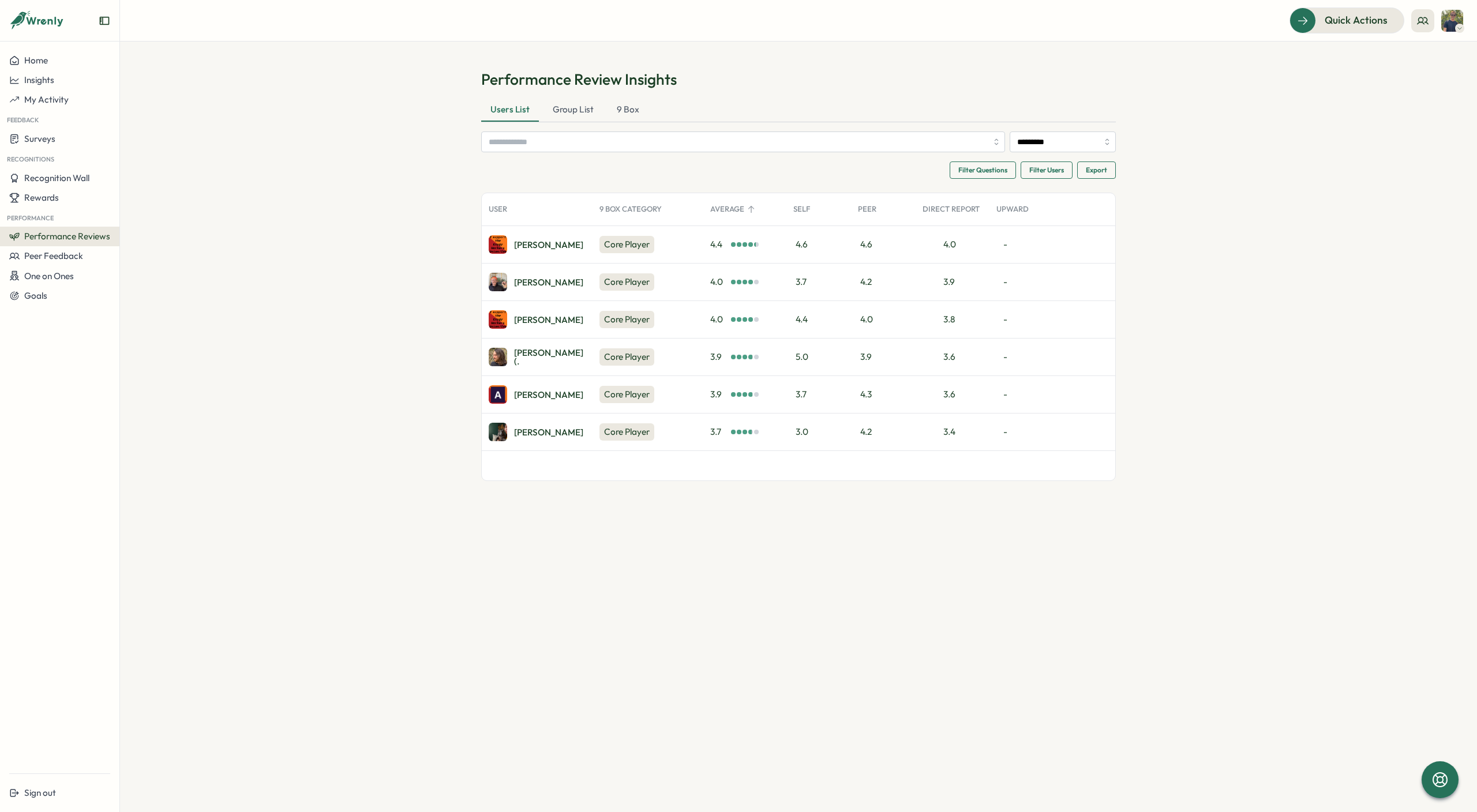
click at [1094, 172] on span "Export" at bounding box center [1097, 170] width 21 height 16
click at [826, 185] on div "Filter Questions Filter Users Export Export Summary Export All Data User 9 Box …" at bounding box center [798, 321] width 635 height 319
click at [40, 96] on span "My Activity" at bounding box center [46, 99] width 45 height 11
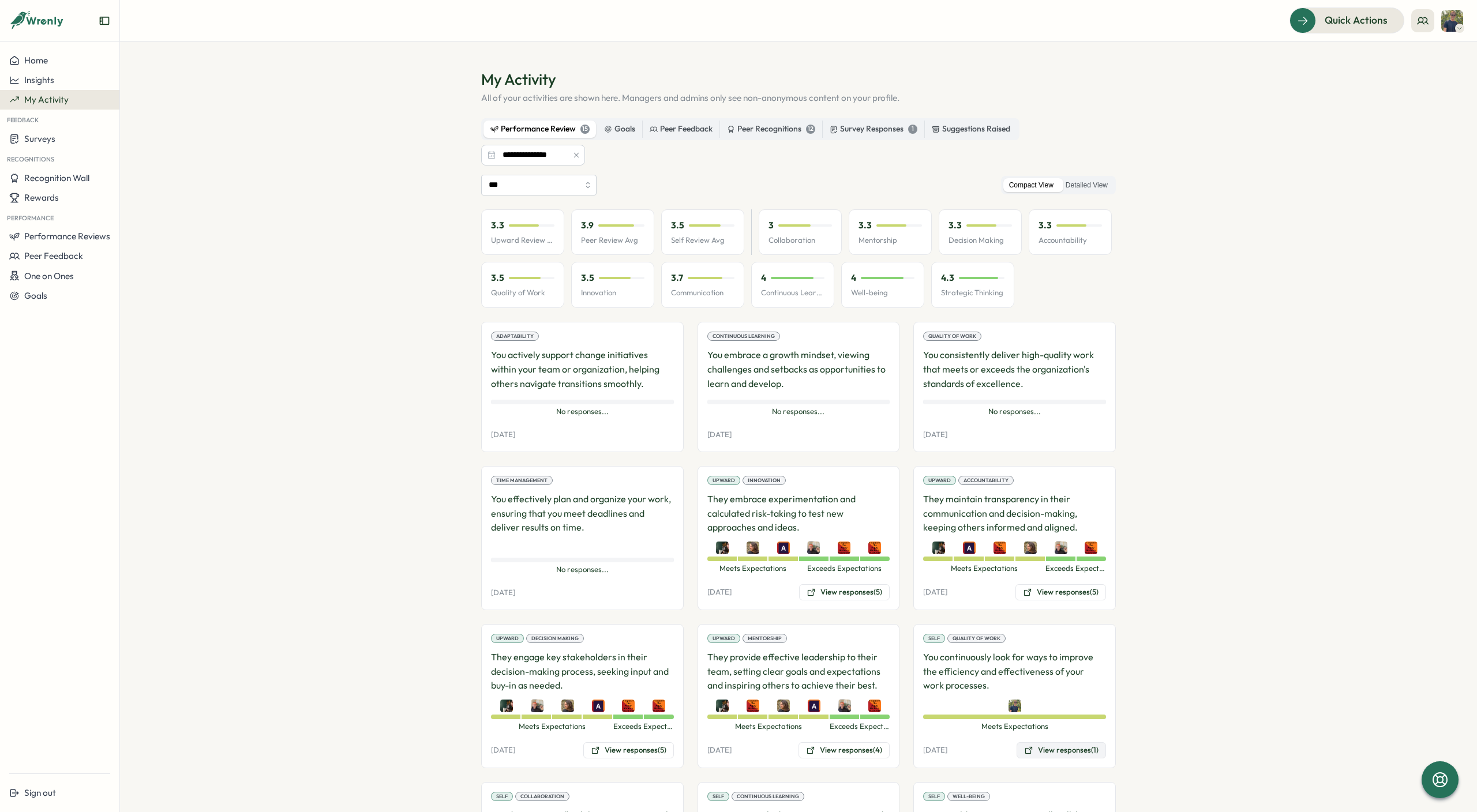
click at [1057, 747] on button "View responses (1)" at bounding box center [1062, 750] width 90 height 16
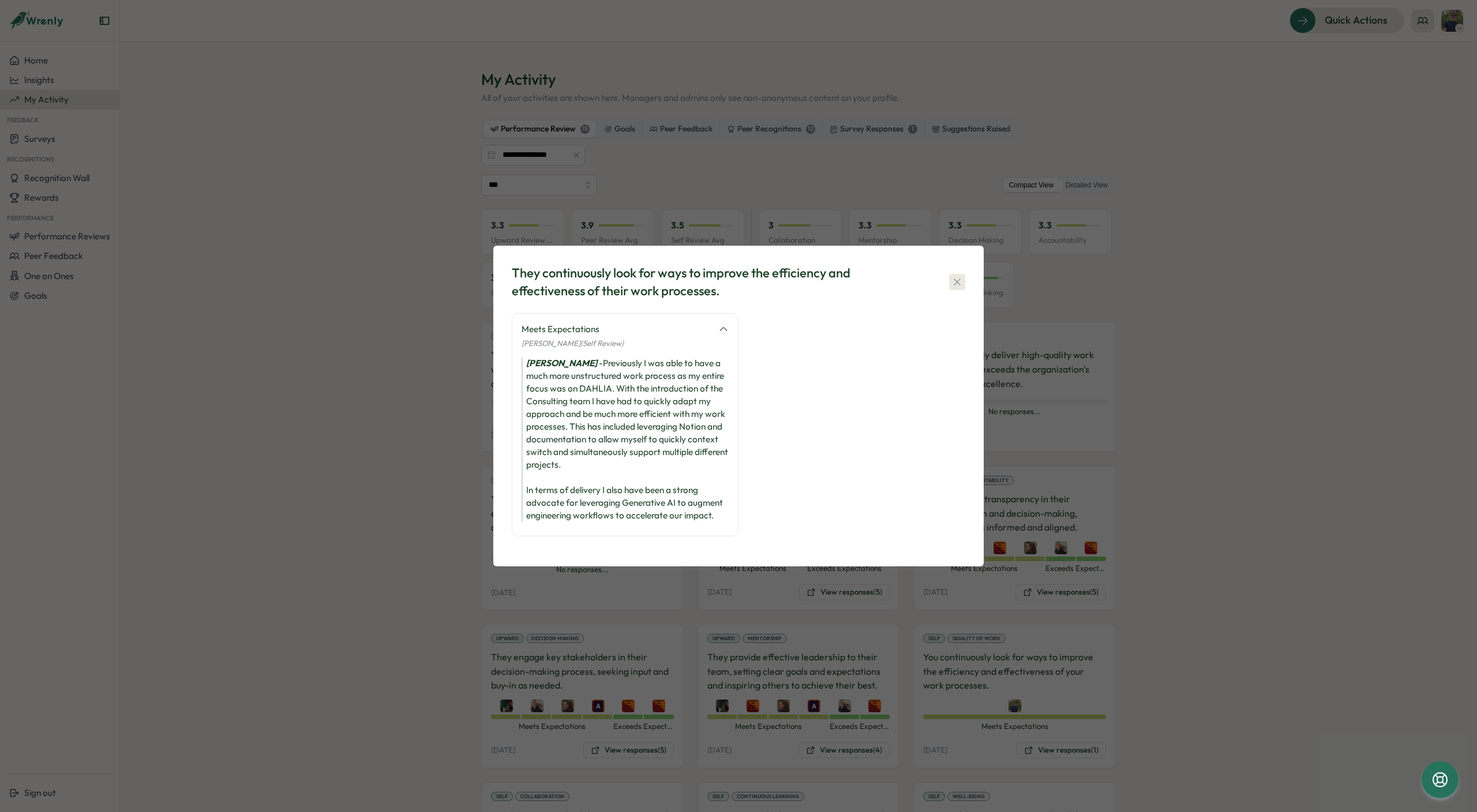
click at [956, 278] on icon "button" at bounding box center [957, 282] width 11 height 11
